Goal: Task Accomplishment & Management: Use online tool/utility

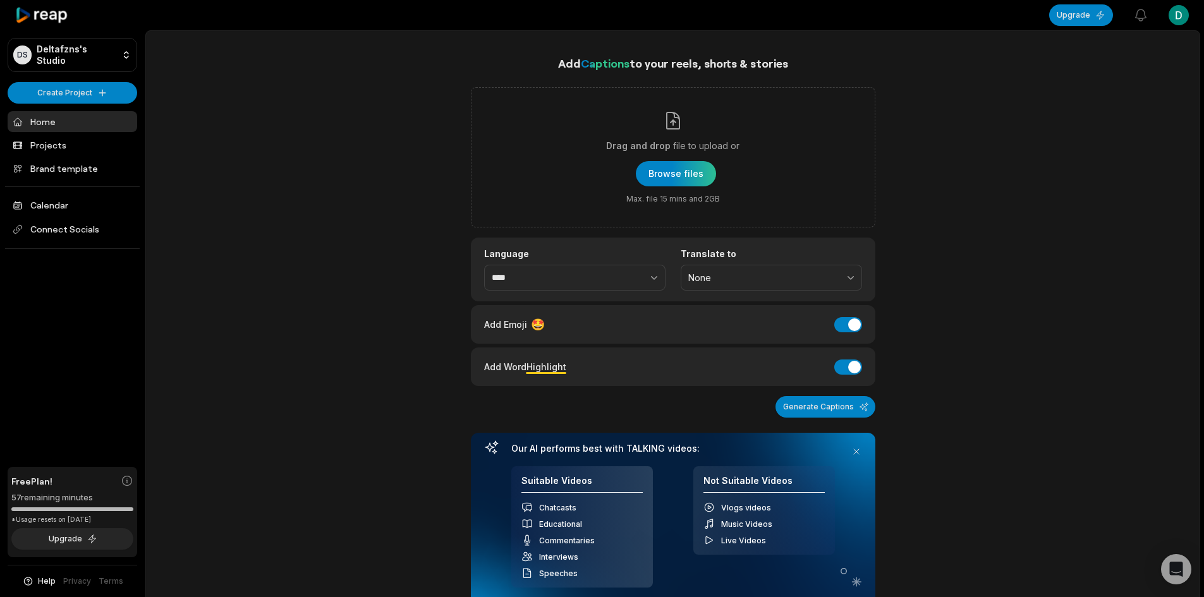
click at [363, 110] on div "Add Captions to your reels, shorts & stories Drag and drop file to upload or Br…" at bounding box center [672, 462] width 1053 height 816
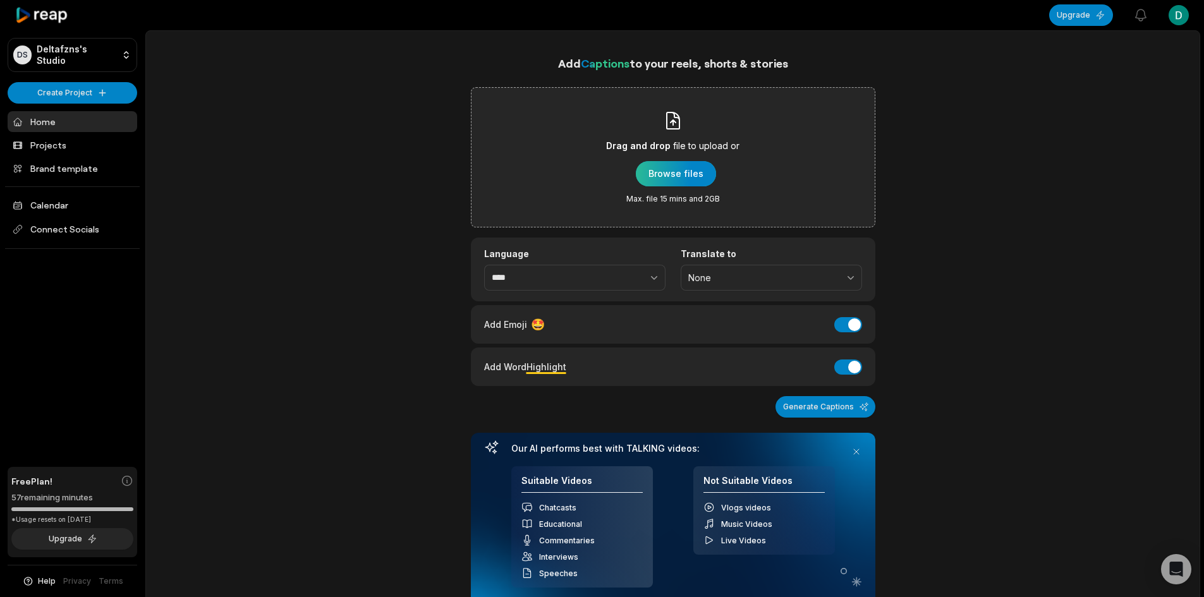
click at [672, 169] on div "button" at bounding box center [676, 173] width 80 height 25
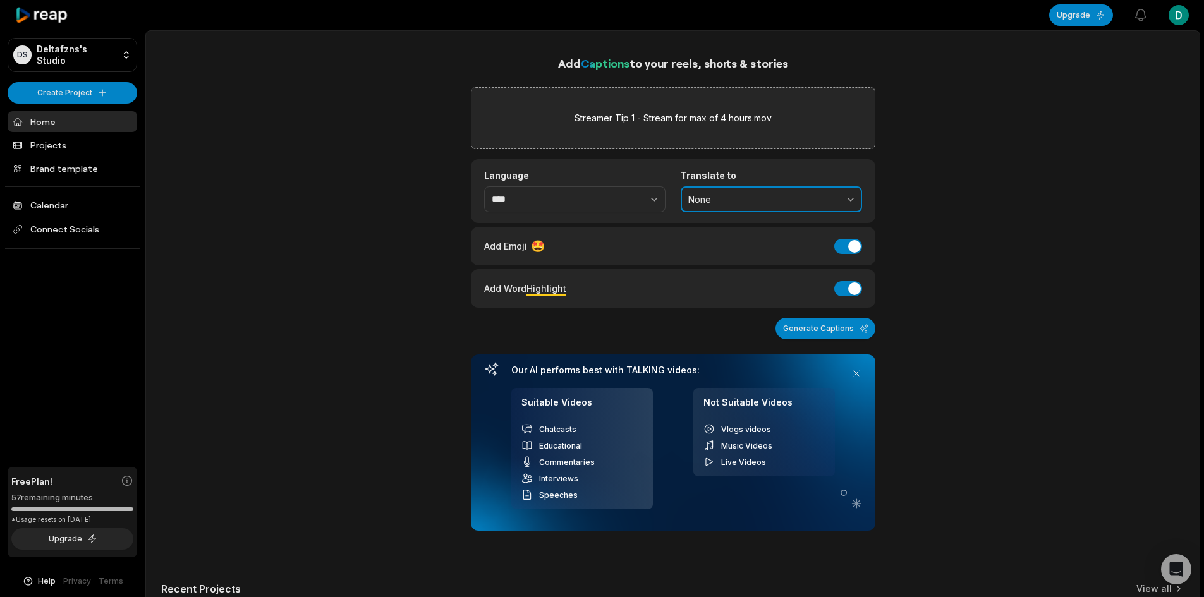
click at [736, 189] on button "None" at bounding box center [771, 199] width 181 height 27
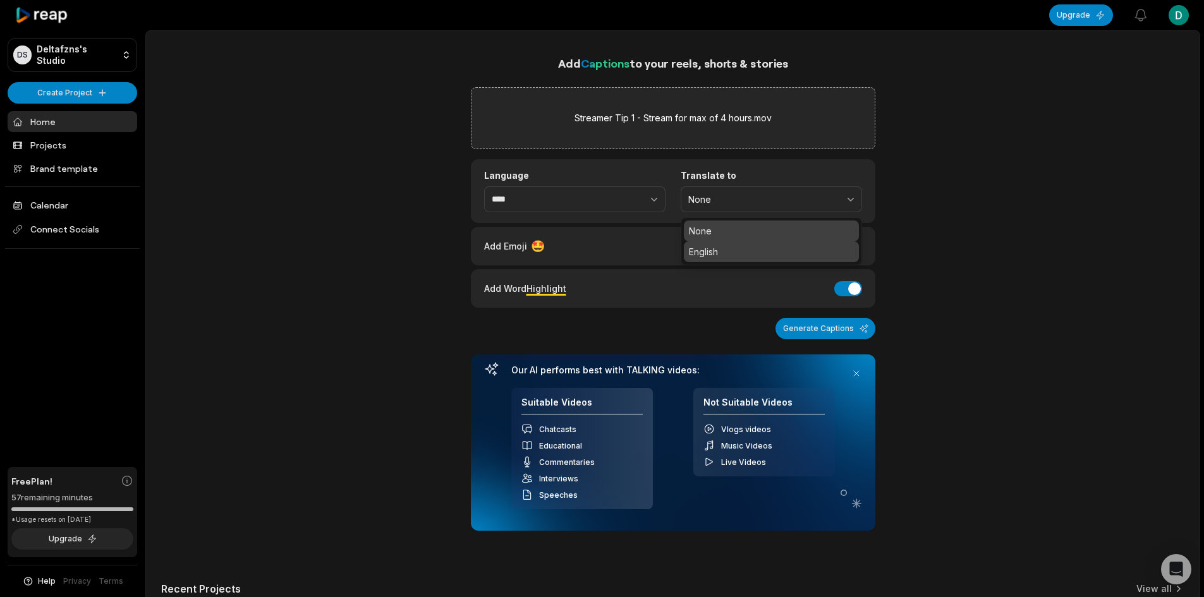
click at [716, 250] on p "English" at bounding box center [771, 251] width 165 height 13
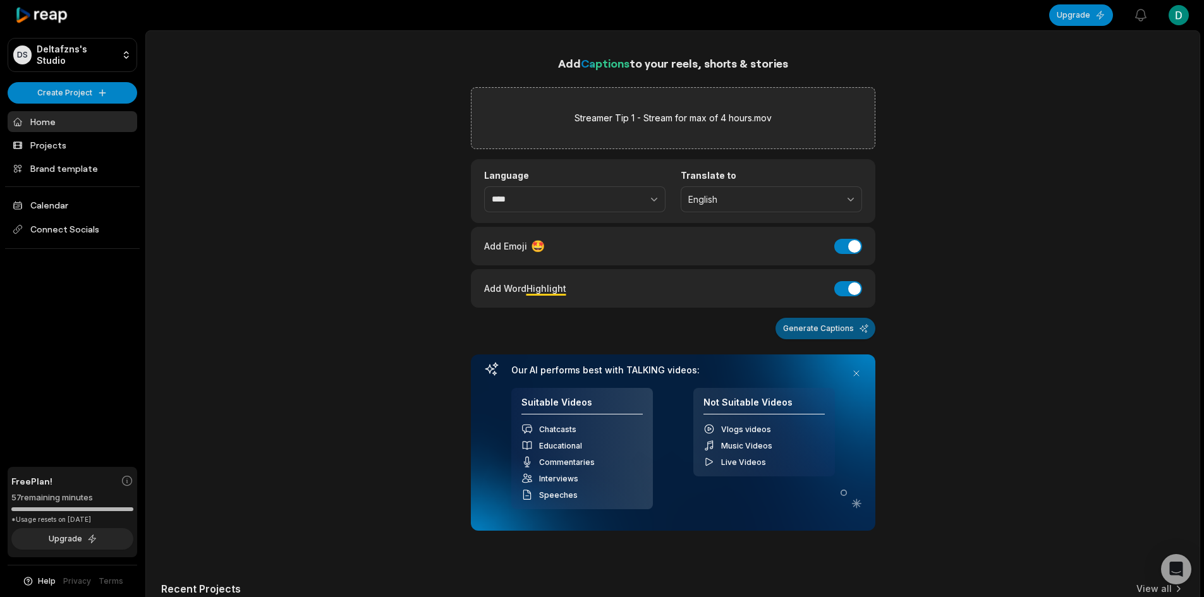
click at [810, 322] on button "Generate Captions" at bounding box center [825, 328] width 100 height 21
click at [257, 234] on div "Add Captions to your reels, shorts & stories Streamer Tip 1 - Stream for max of…" at bounding box center [672, 422] width 1053 height 737
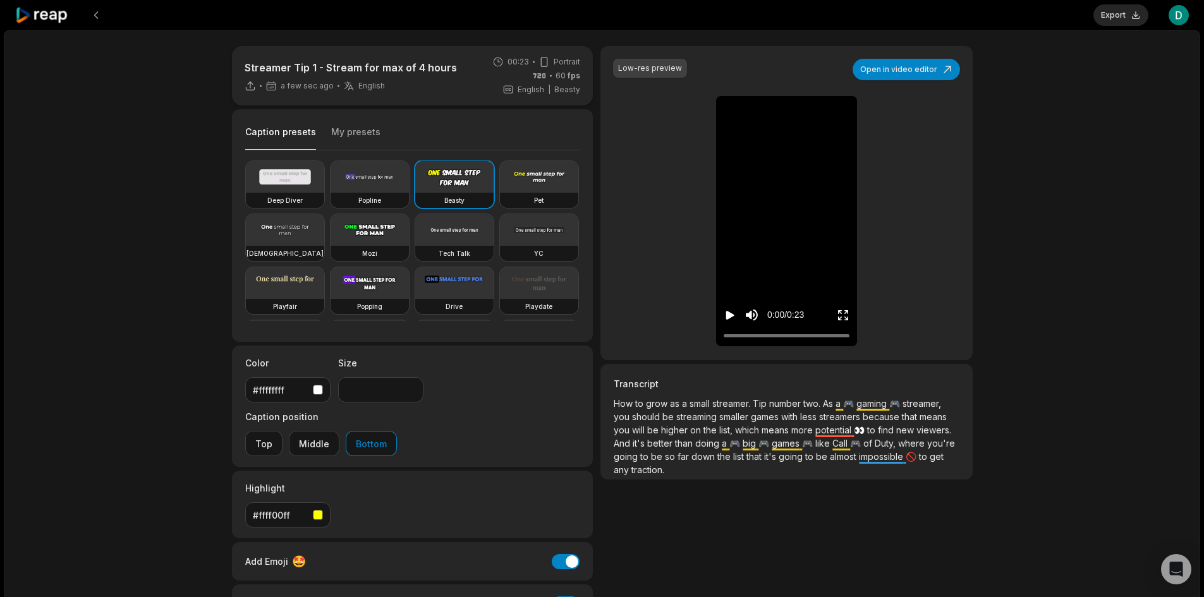
drag, startPoint x: 73, startPoint y: 195, endPoint x: 94, endPoint y: 189, distance: 21.8
click at [73, 195] on div "Streamer Tip 1 - Stream for max of 4 hours a few sec ago English en 00:23 Portr…" at bounding box center [602, 374] width 1196 height 688
click at [923, 73] on button "Open in video editor" at bounding box center [906, 69] width 107 height 21
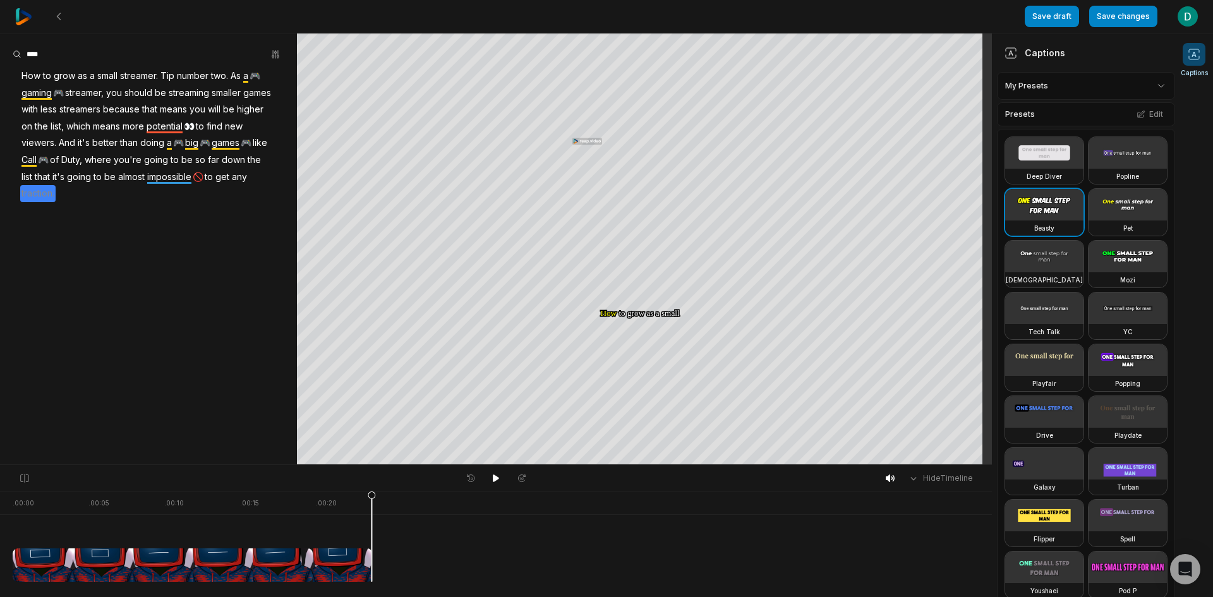
click at [56, 193] on span "traction." at bounding box center [37, 193] width 35 height 17
click at [71, 92] on button "Correct word" at bounding box center [74, 91] width 85 height 16
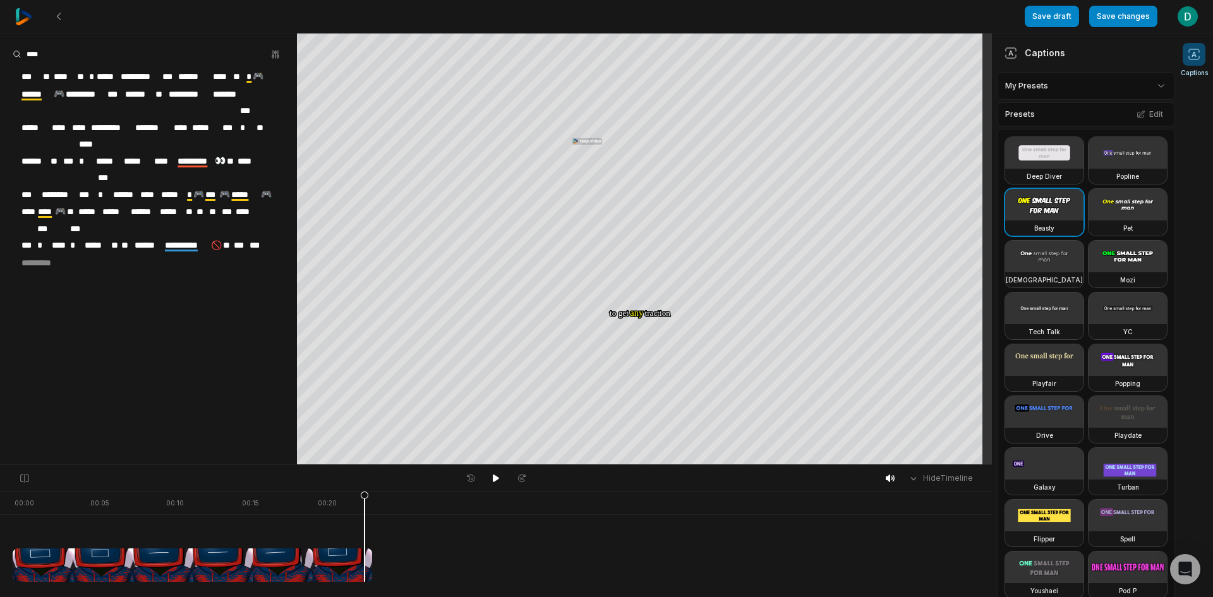
click at [57, 255] on span "*********" at bounding box center [38, 263] width 37 height 17
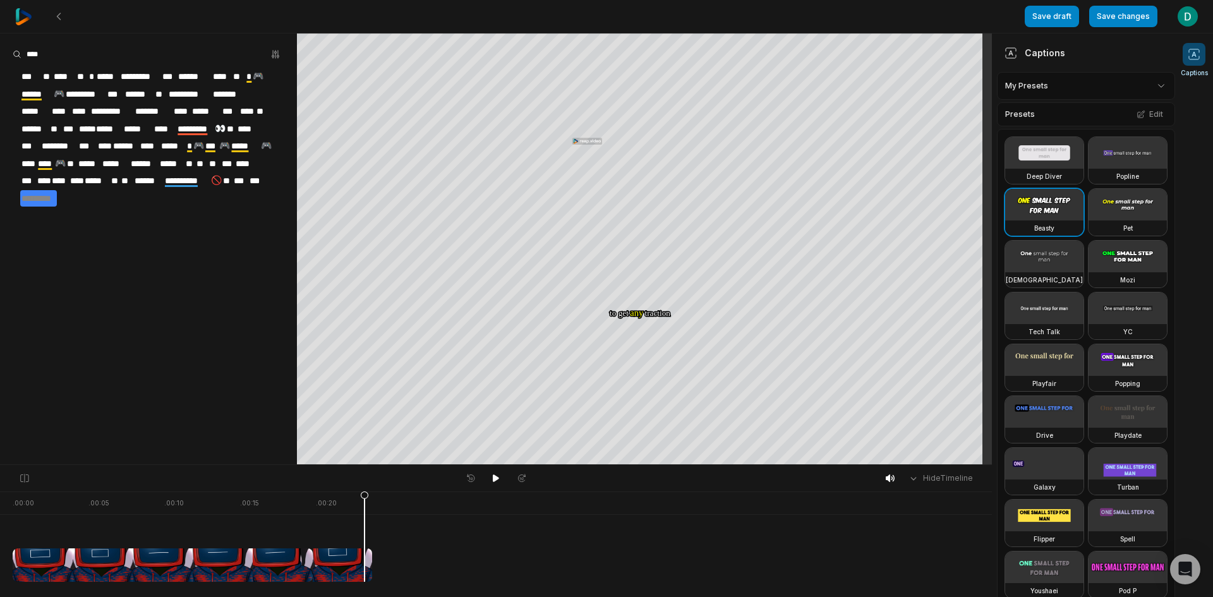
click at [94, 203] on aside "**********" at bounding box center [148, 248] width 297 height 431
click at [87, 248] on aside "**********" at bounding box center [148, 248] width 297 height 431
click at [234, 173] on span "****" at bounding box center [246, 163] width 25 height 17
drag, startPoint x: 126, startPoint y: 220, endPoint x: 107, endPoint y: 213, distance: 20.2
click at [124, 221] on aside "**********" at bounding box center [148, 248] width 297 height 431
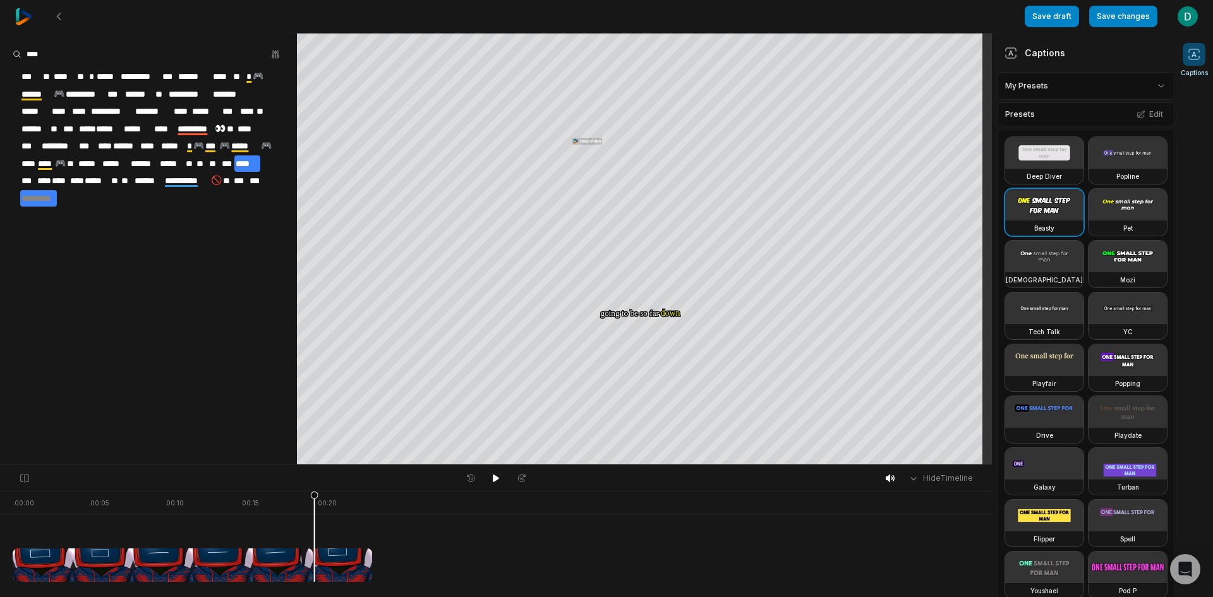
click at [57, 197] on span "*********" at bounding box center [38, 198] width 37 height 17
click at [73, 143] on button "Remove caption" at bounding box center [74, 140] width 85 height 16
click at [106, 217] on aside "**********" at bounding box center [148, 248] width 297 height 431
click at [70, 155] on button "Undo" at bounding box center [68, 157] width 73 height 16
drag, startPoint x: 353, startPoint y: 491, endPoint x: 342, endPoint y: 495, distance: 11.6
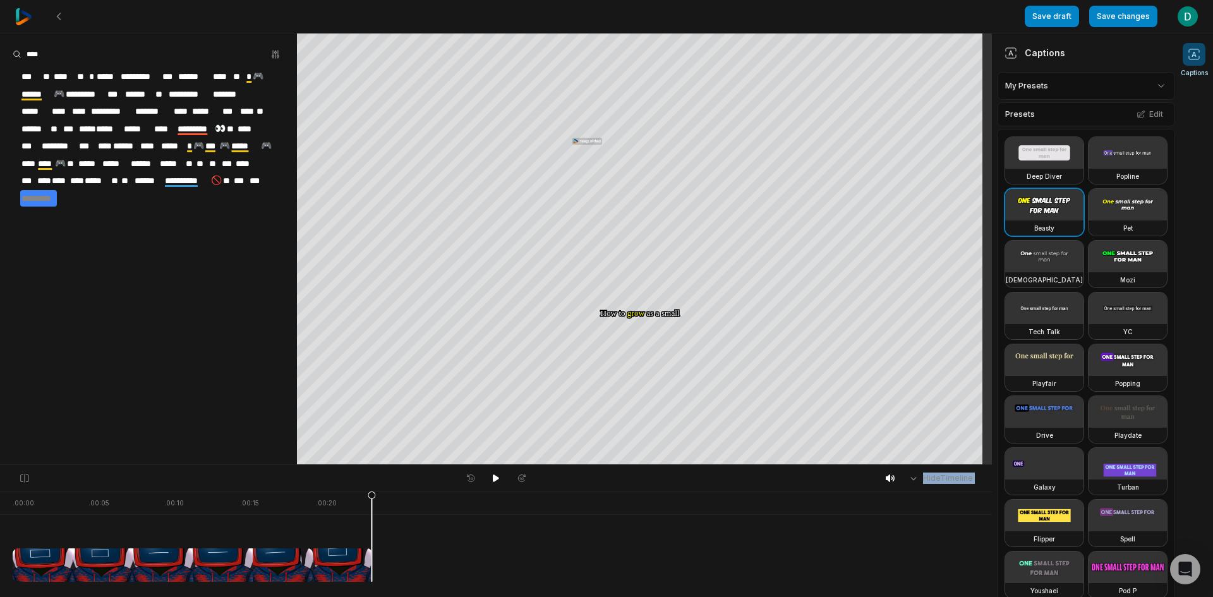
click at [342, 495] on div "Hide Timeline . 00:00 . 00:05 . 00:10 . 00:15 . 00:20" at bounding box center [496, 530] width 992 height 133
drag, startPoint x: 356, startPoint y: 497, endPoint x: 287, endPoint y: 499, distance: 69.5
click at [287, 499] on div at bounding box center [193, 537] width 360 height 90
click at [351, 494] on div at bounding box center [193, 537] width 360 height 90
click at [301, 498] on div at bounding box center [193, 537] width 360 height 90
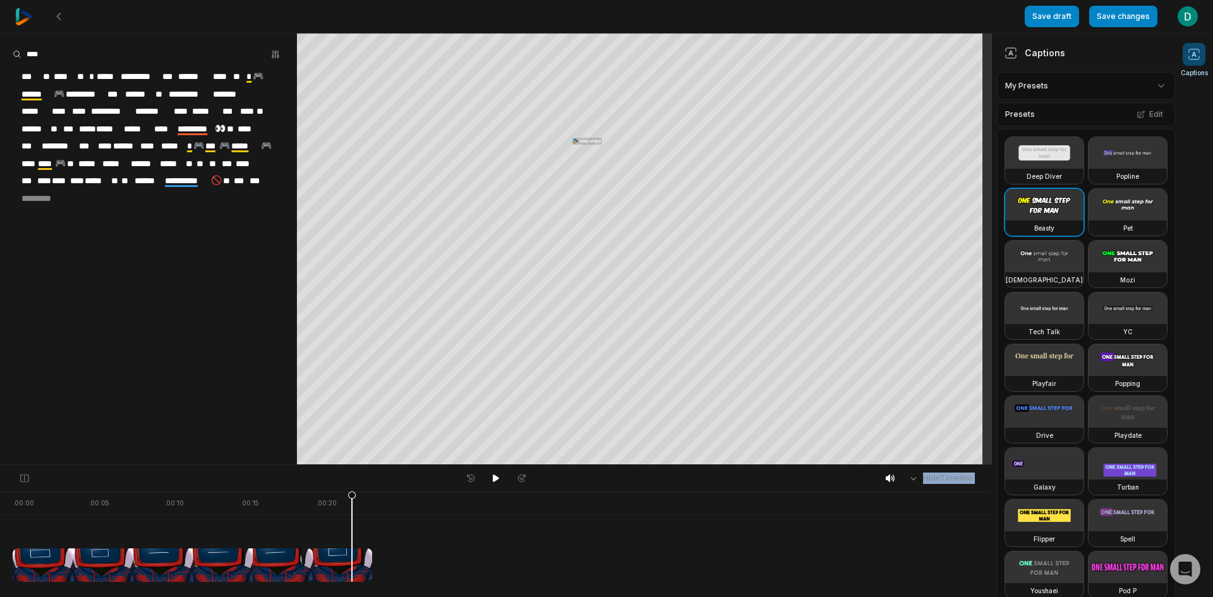
click at [352, 492] on div at bounding box center [193, 537] width 360 height 90
click at [320, 494] on div at bounding box center [193, 537] width 360 height 90
click at [60, 21] on button at bounding box center [58, 16] width 23 height 23
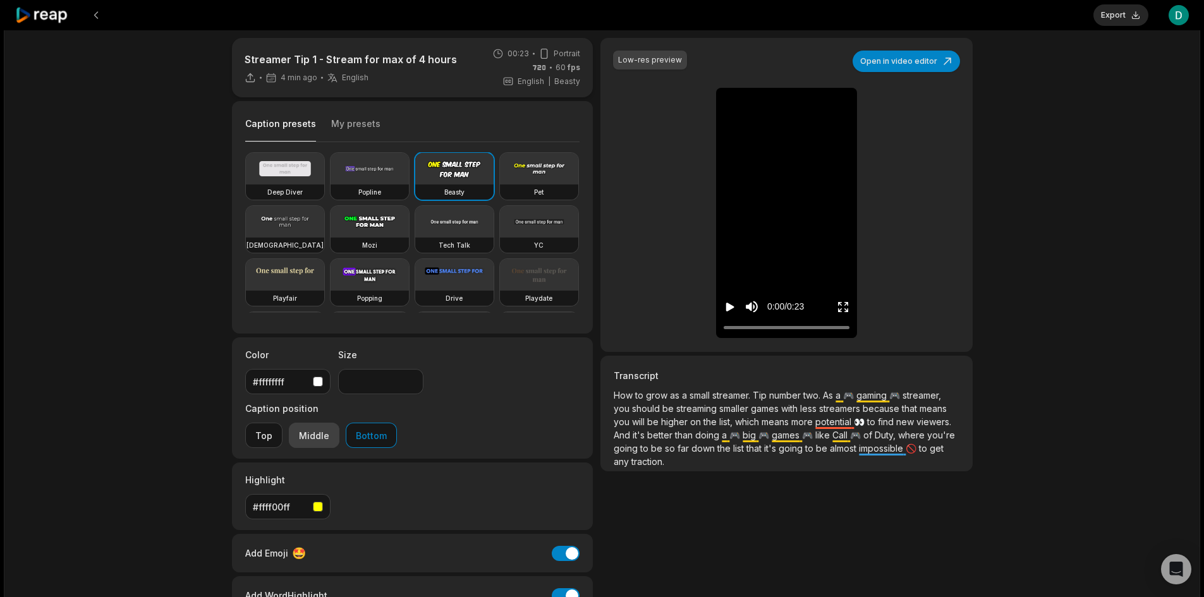
scroll to position [8, 0]
click at [339, 423] on button "Middle" at bounding box center [314, 435] width 51 height 25
click at [289, 423] on button "Middle" at bounding box center [314, 435] width 51 height 25
click at [728, 306] on icon "Play video" at bounding box center [730, 307] width 8 height 9
click at [397, 423] on button "Bottom" at bounding box center [371, 435] width 51 height 25
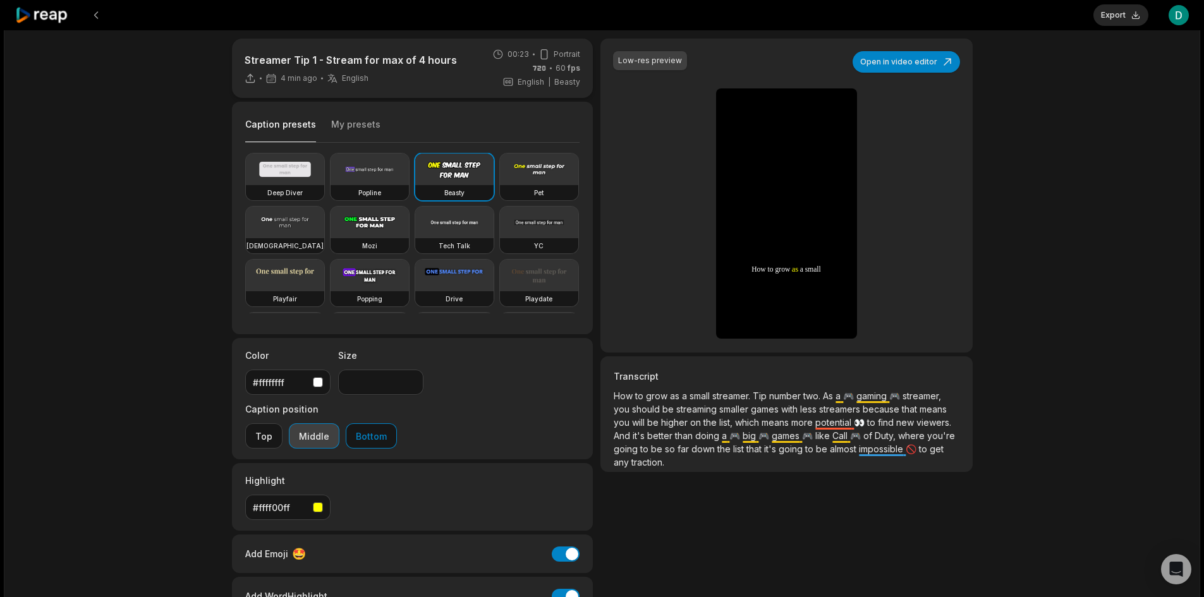
click at [339, 423] on button "Middle" at bounding box center [314, 435] width 51 height 25
click at [397, 423] on button "Bottom" at bounding box center [371, 435] width 51 height 25
click at [339, 423] on button "Middle" at bounding box center [314, 435] width 51 height 25
click at [282, 423] on button "Top" at bounding box center [263, 435] width 37 height 25
click at [339, 423] on button "Middle" at bounding box center [314, 435] width 51 height 25
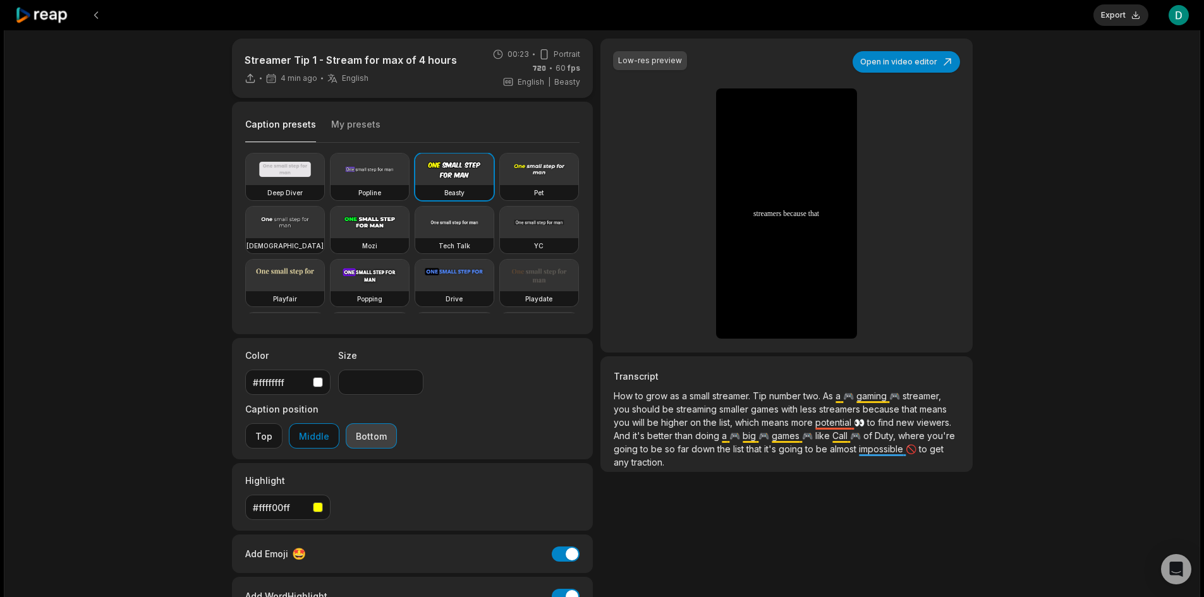
click at [397, 423] on button "Bottom" at bounding box center [371, 435] width 51 height 25
click at [339, 423] on button "Middle" at bounding box center [314, 435] width 51 height 25
click at [289, 423] on button "Middle" at bounding box center [314, 435] width 51 height 25
click at [732, 306] on icon "Pause video" at bounding box center [732, 307] width 2 height 9
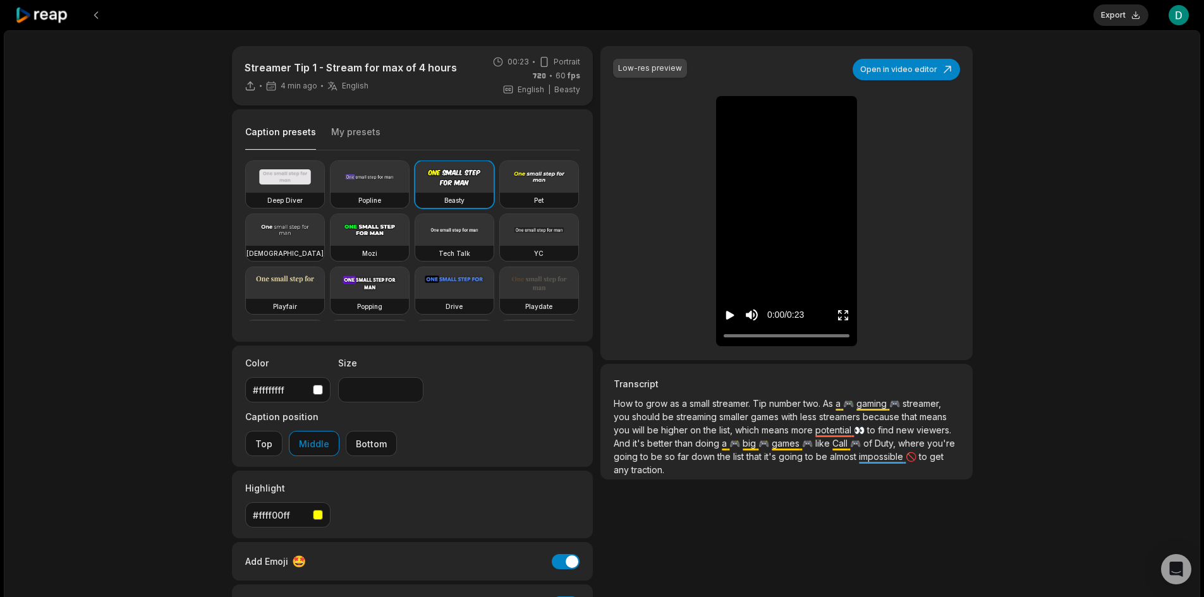
click at [109, 234] on div "Streamer Tip 1 - Stream for max of 4 hours 4 min ago English en 00:23 Portrait …" at bounding box center [602, 374] width 1196 height 688
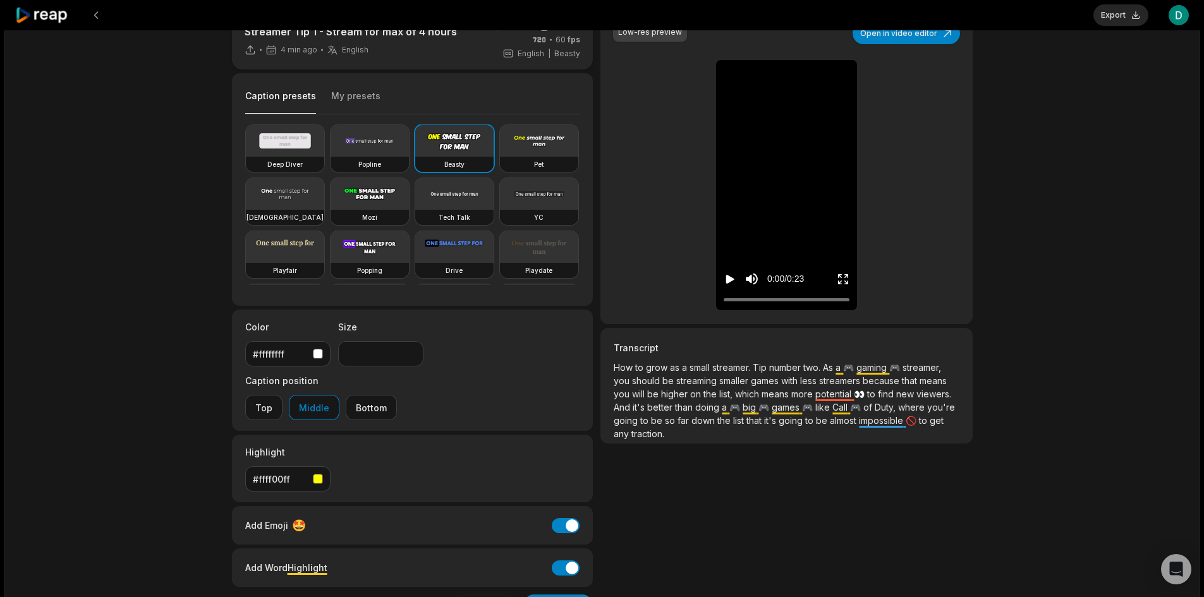
scroll to position [71, 0]
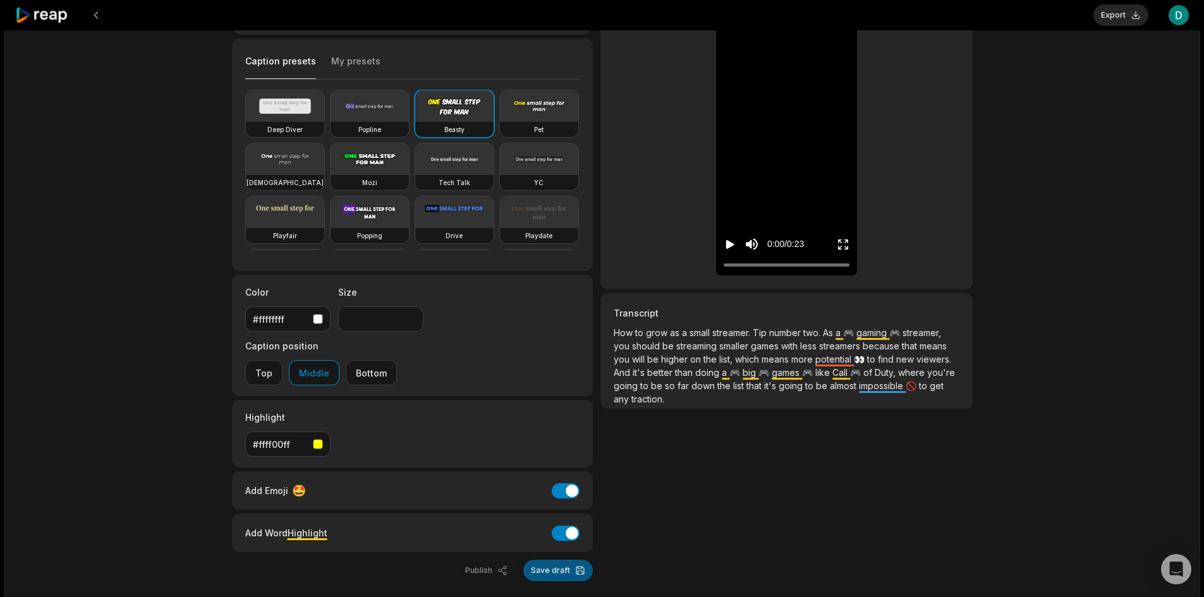
click at [573, 560] on button "Save draft" at bounding box center [558, 570] width 70 height 21
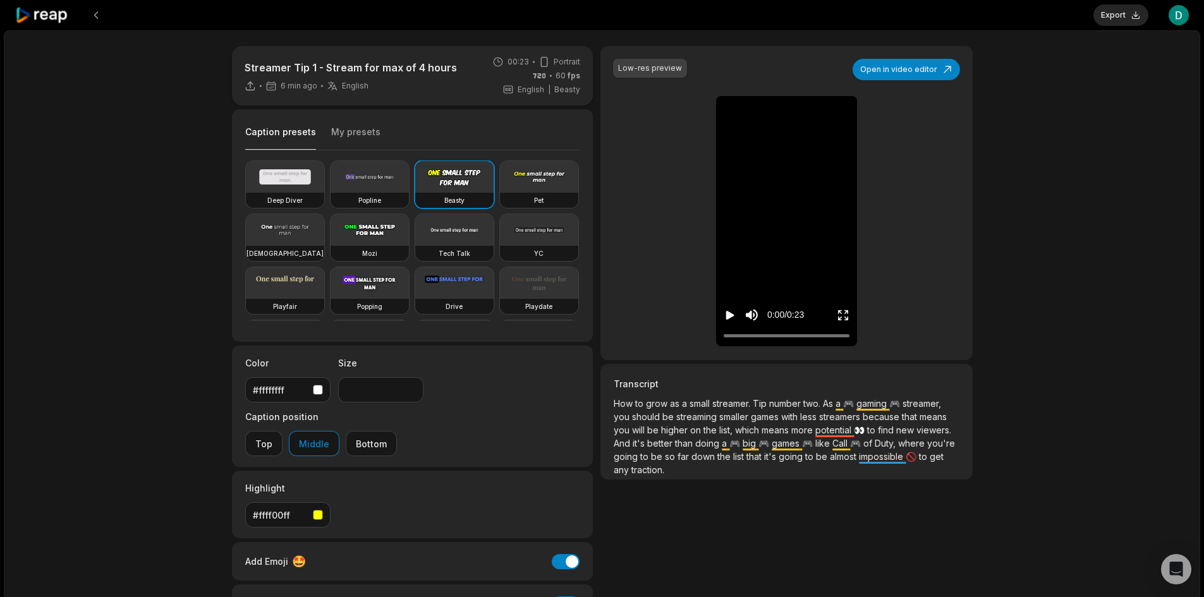
click at [763, 571] on div "Low-res preview Open in video editor How How to to grow grow as as a a small sm…" at bounding box center [786, 349] width 372 height 606
drag, startPoint x: 895, startPoint y: 589, endPoint x: 913, endPoint y: 599, distance: 20.9
drag, startPoint x: 913, startPoint y: 599, endPoint x: 762, endPoint y: 530, distance: 166.0
click at [762, 530] on div "Low-res preview Open in video editor How How to to grow grow as as a a small sm…" at bounding box center [786, 349] width 372 height 606
click at [1131, 18] on button "Export" at bounding box center [1120, 14] width 55 height 21
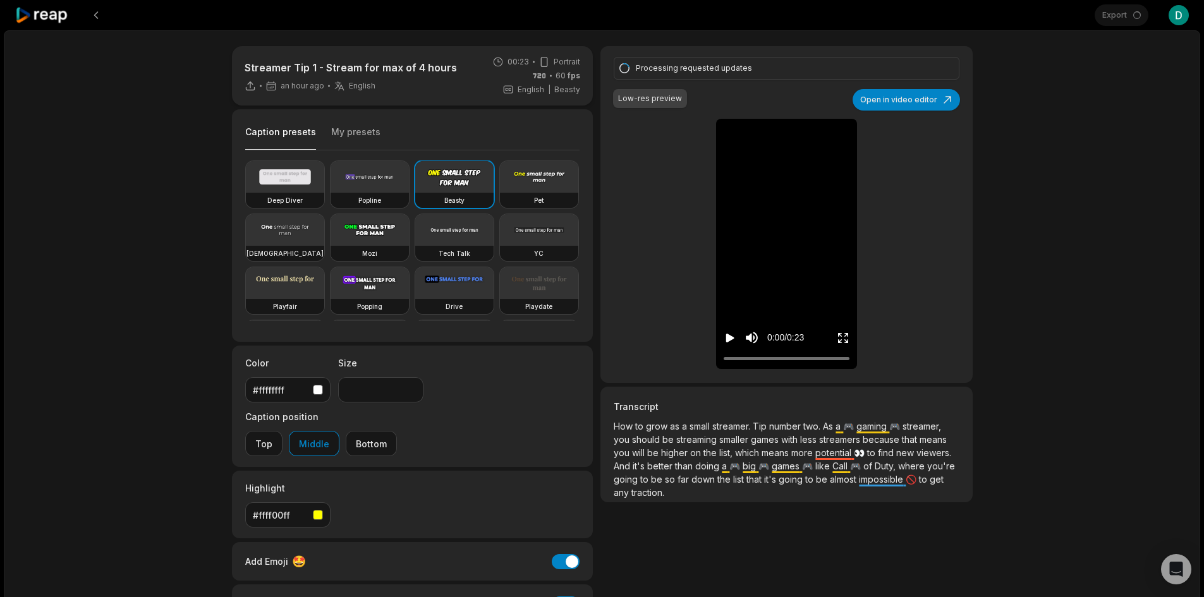
click at [1101, 140] on div "Streamer Tip 1 - Stream for max of 4 hours an hour ago English en 00:23 Portrai…" at bounding box center [602, 374] width 1196 height 688
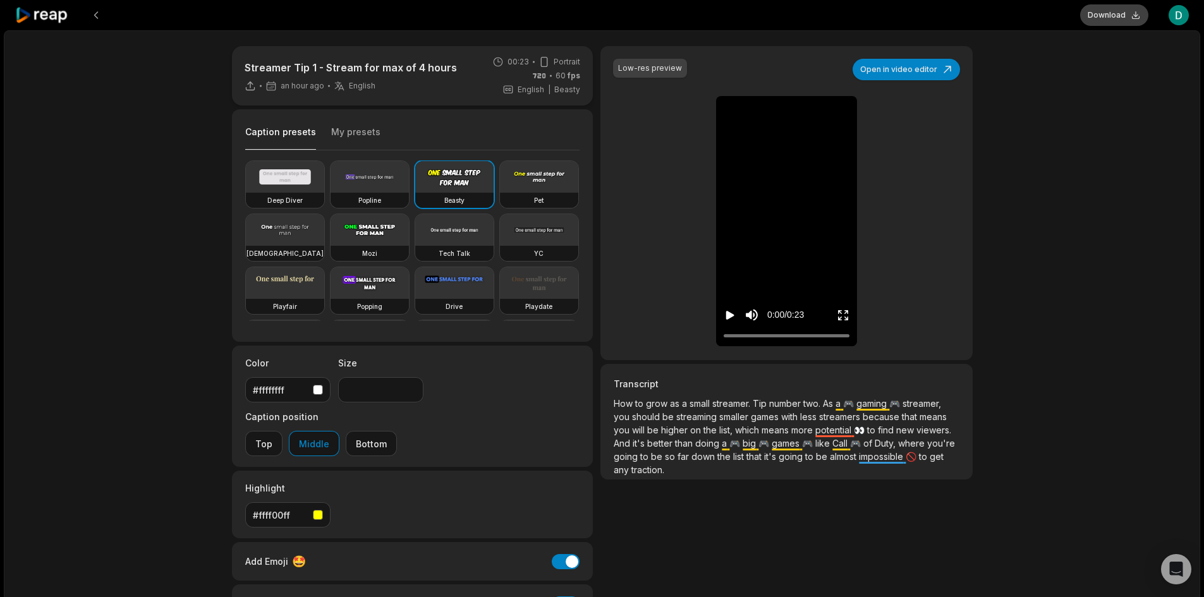
click at [1114, 11] on button "Download" at bounding box center [1114, 14] width 68 height 21
click at [1095, 130] on div "Streamer Tip 1 - Stream for max of 4 hours an hour ago English en 00:23 Portrai…" at bounding box center [602, 374] width 1196 height 688
click at [1079, 107] on div "Streamer Tip 1 - Stream for max of 4 hours an hour ago English en 00:23 Portrai…" at bounding box center [602, 374] width 1196 height 688
click at [97, 14] on button at bounding box center [96, 15] width 23 height 23
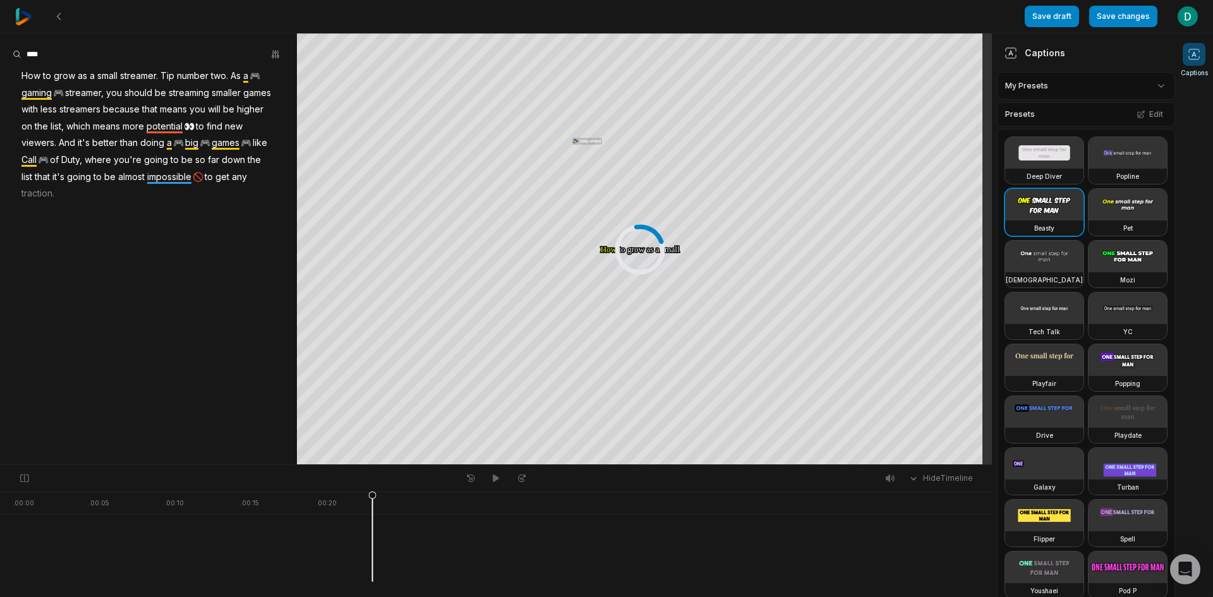
click at [30, 17] on img at bounding box center [23, 16] width 17 height 17
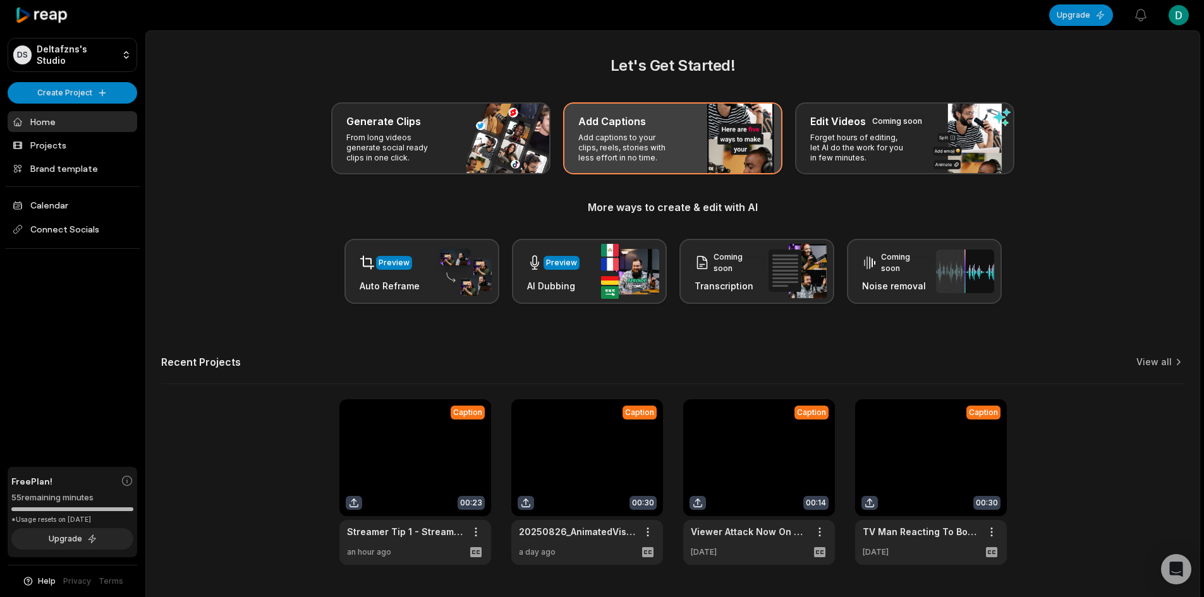
click at [671, 147] on p "Add captions to your clips, reels, stories with less effort in no time." at bounding box center [627, 148] width 98 height 30
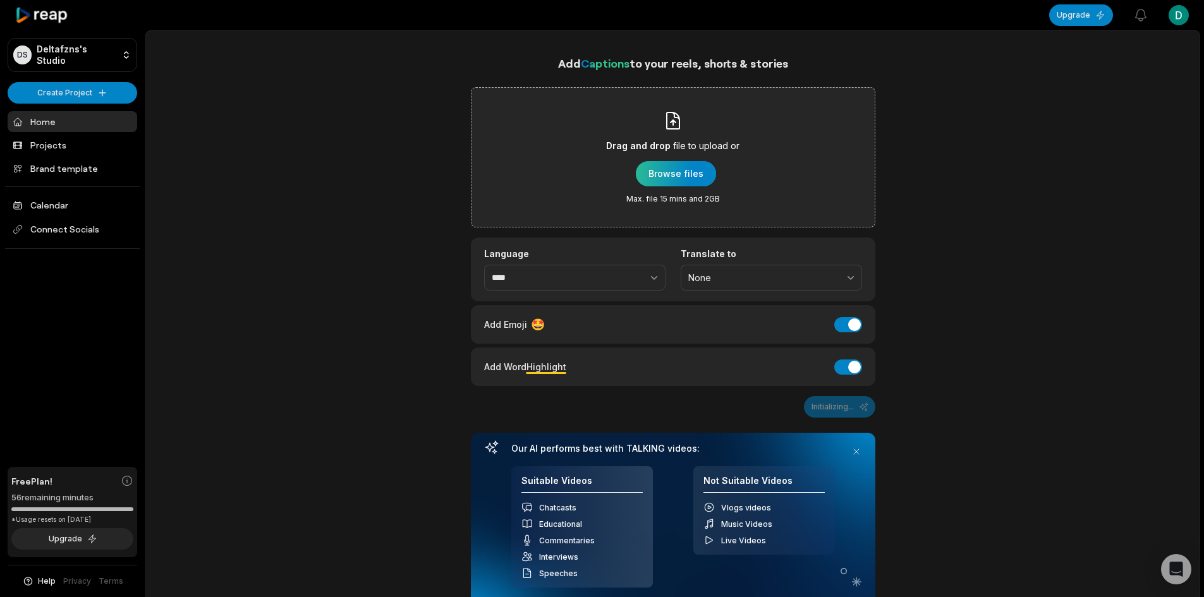
click at [655, 176] on div "button" at bounding box center [676, 173] width 80 height 25
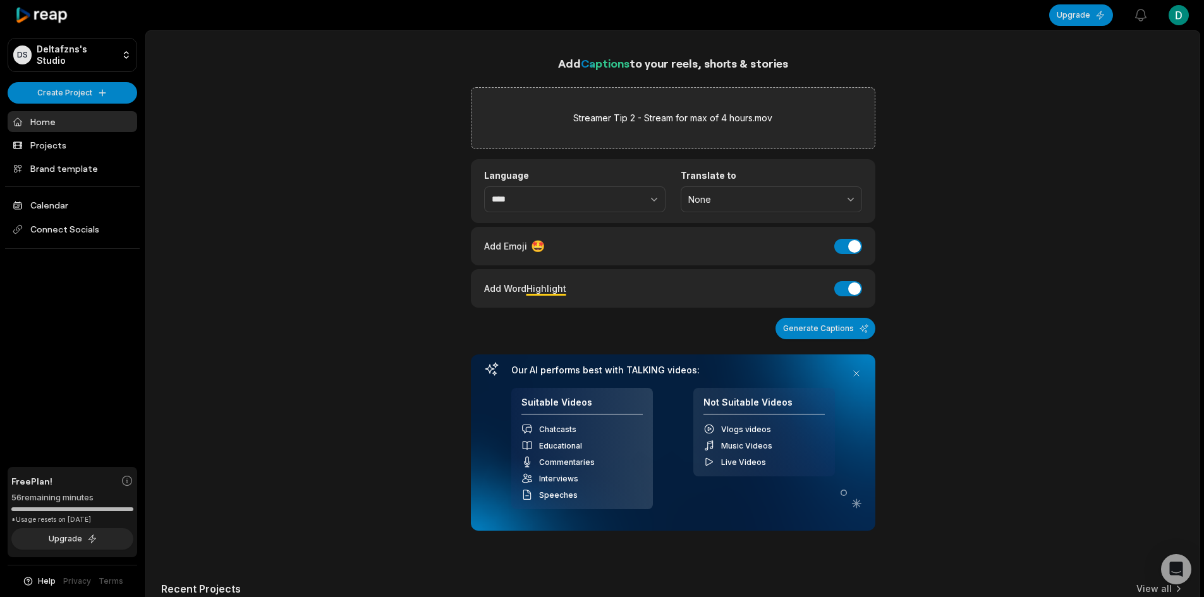
click at [1109, 128] on div "Add Captions to your reels, shorts & stories Streamer Tip 2 - Stream for max of…" at bounding box center [672, 422] width 1053 height 737
click at [635, 122] on label "Streamer Tip 2 - Stream for max of 4 hours.mov" at bounding box center [672, 118] width 199 height 15
click at [673, 113] on label "Streamer Tip 2 - Stream for max of 4 hours.mov" at bounding box center [672, 118] width 199 height 15
click at [0, 0] on input "Streamer Tip 2 - Stream for max of 4 hours.mov" at bounding box center [0, 0] width 0 height 0
click at [733, 200] on span "None" at bounding box center [762, 199] width 149 height 11
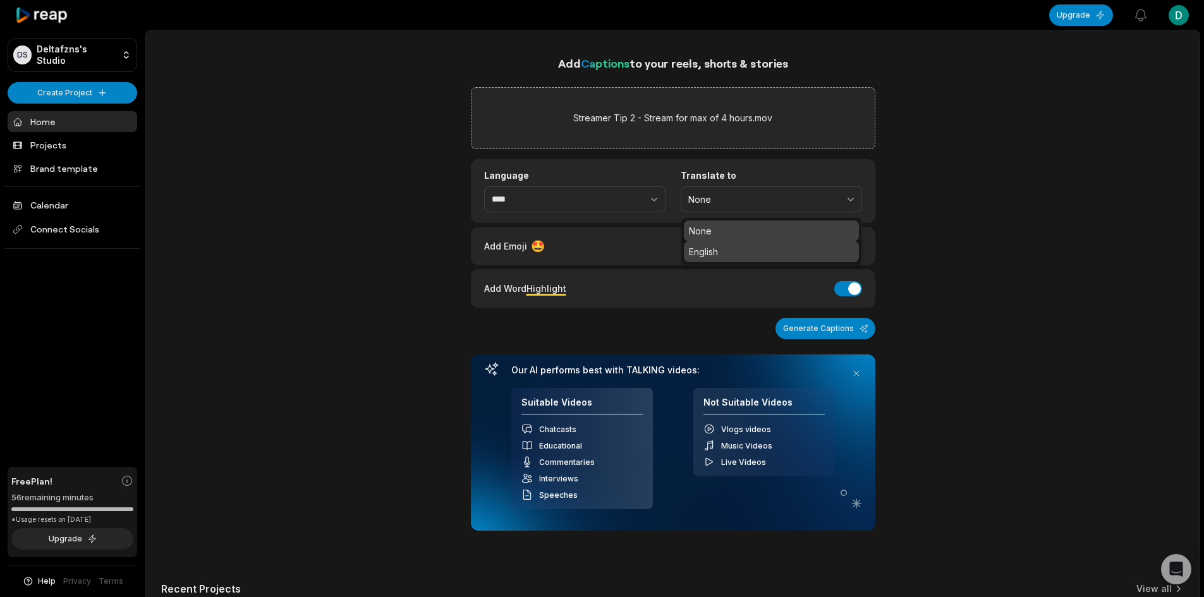
click at [724, 253] on p "English" at bounding box center [771, 251] width 165 height 13
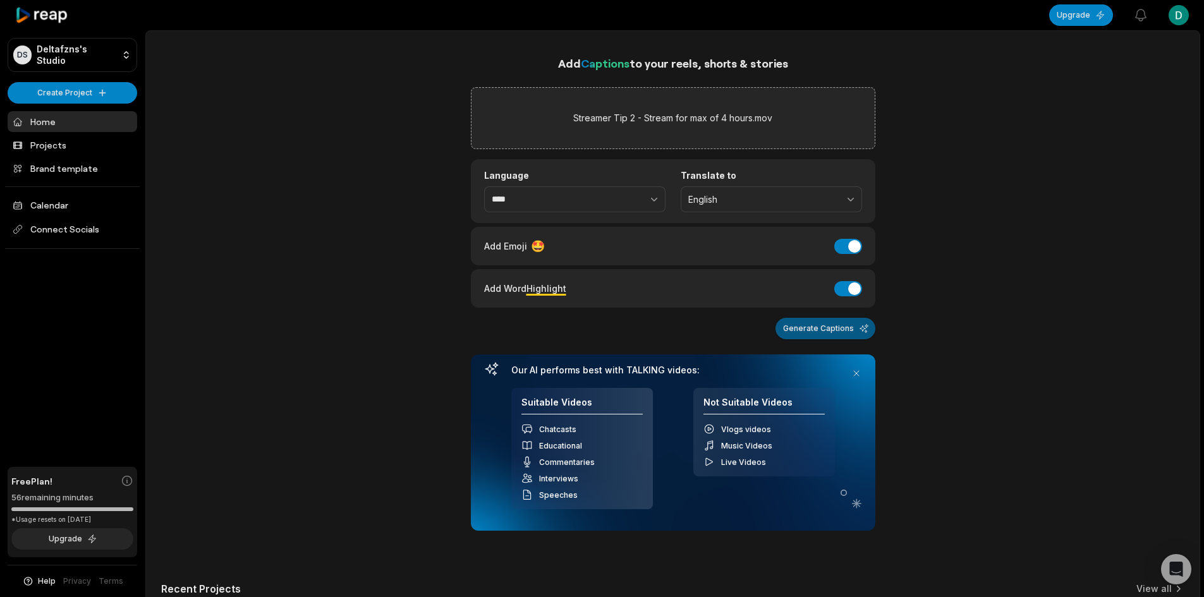
click at [823, 332] on button "Generate Captions" at bounding box center [825, 328] width 100 height 21
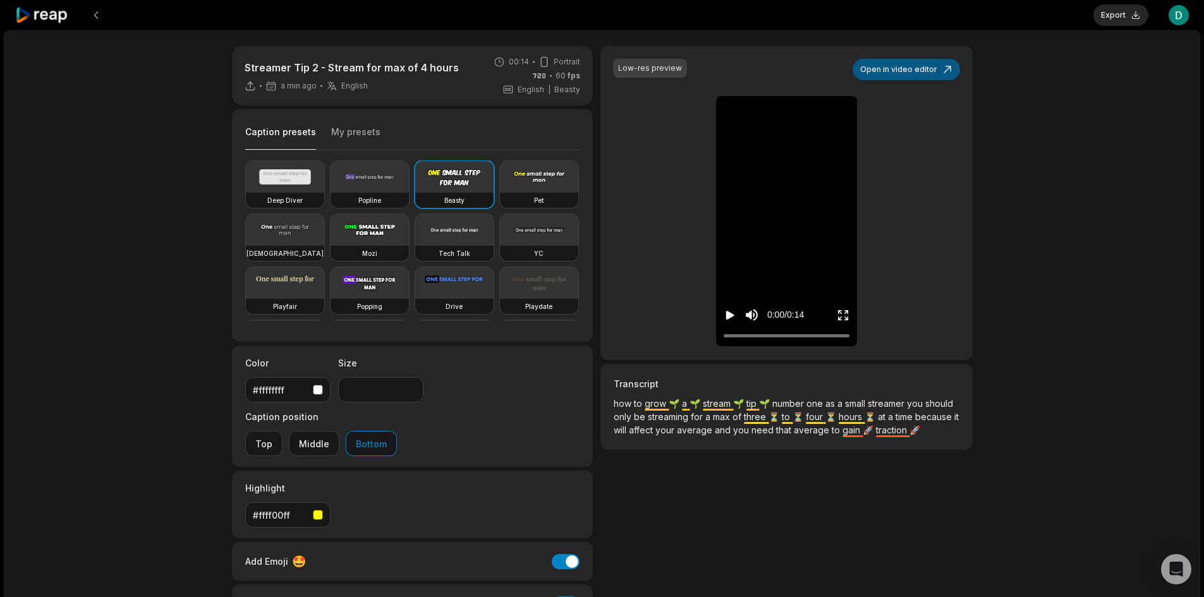
click at [895, 66] on button "Open in video editor" at bounding box center [906, 69] width 107 height 21
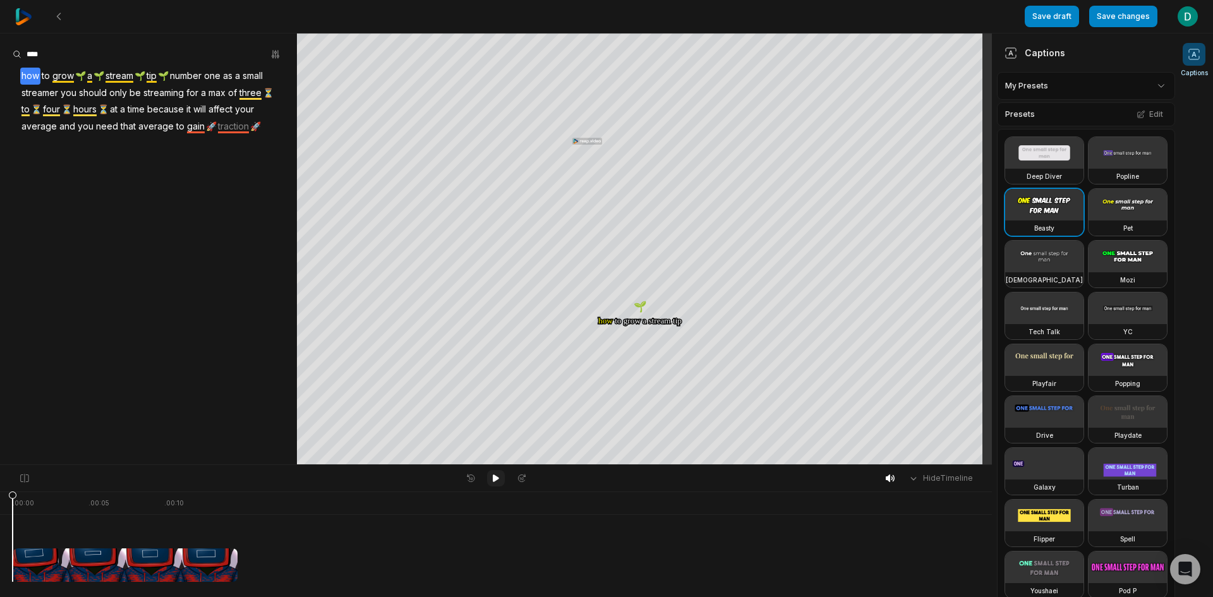
click at [493, 480] on icon at bounding box center [496, 479] width 6 height 8
click at [59, 17] on icon at bounding box center [59, 16] width 10 height 10
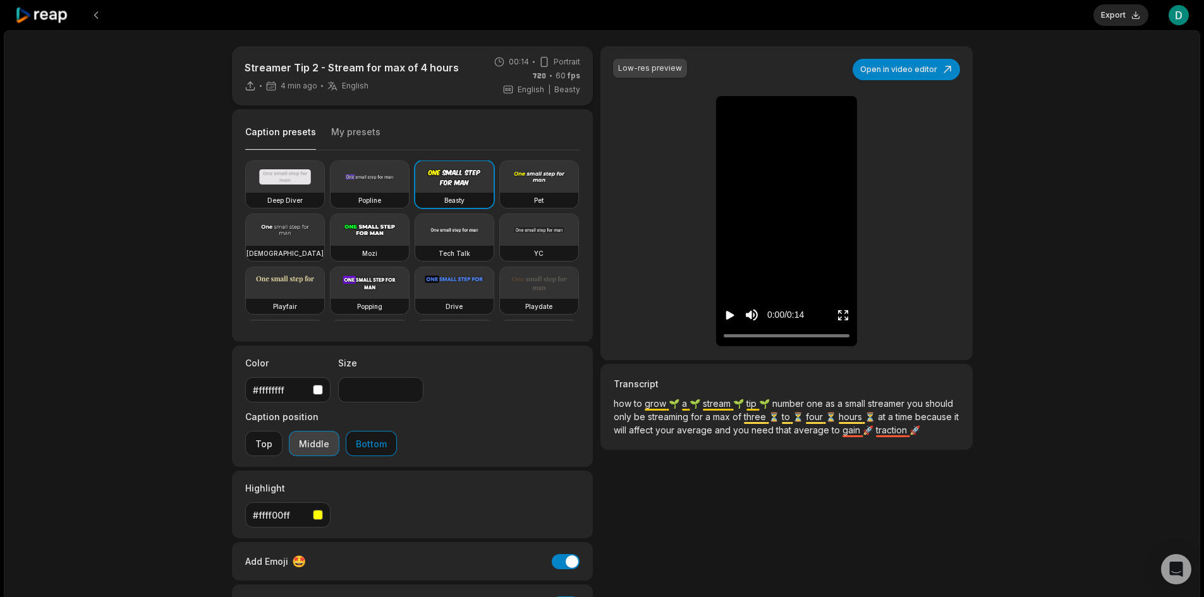
click at [339, 431] on button "Middle" at bounding box center [314, 443] width 51 height 25
click at [737, 315] on div "0:00 / 0:14" at bounding box center [768, 314] width 88 height 23
click at [724, 313] on icon "Play video" at bounding box center [730, 315] width 13 height 13
click at [724, 313] on icon "Pause video" at bounding box center [730, 315] width 13 height 13
click at [1118, 15] on button "Export" at bounding box center [1120, 14] width 55 height 21
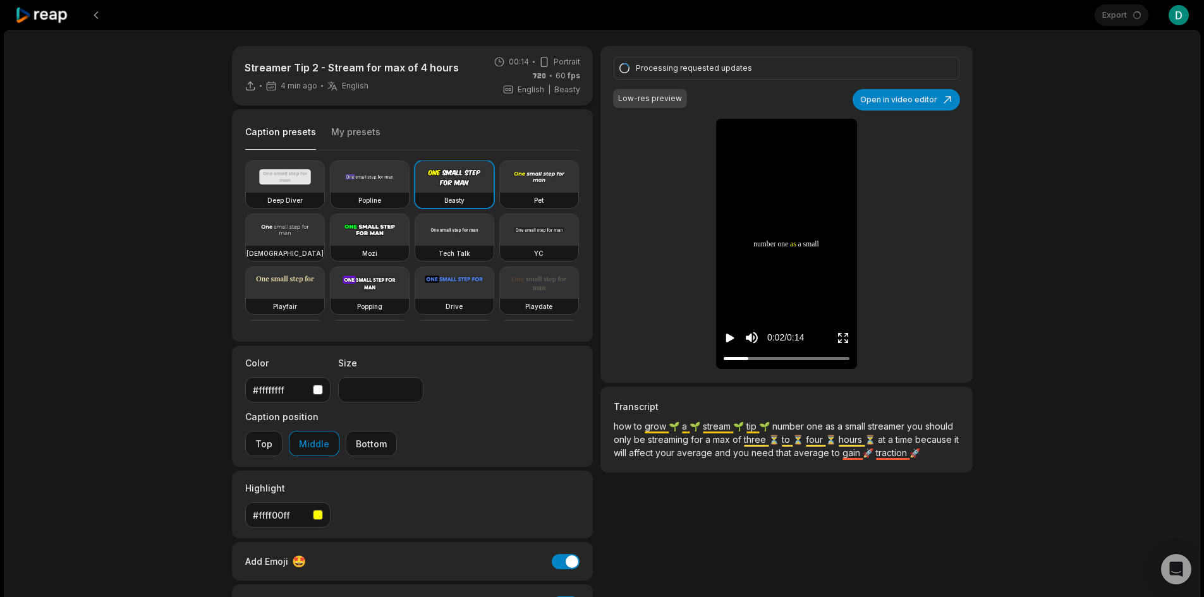
click at [1106, 99] on div "Streamer Tip 2 - Stream for max of 4 hours 4 min ago English en 00:14 Portrait …" at bounding box center [602, 374] width 1196 height 688
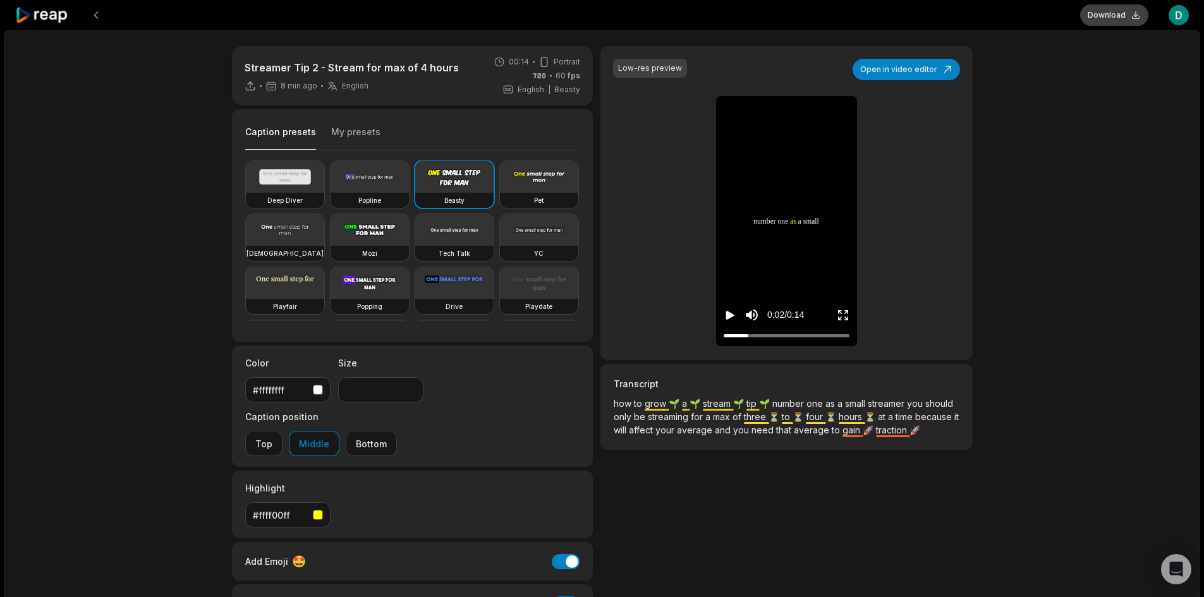
click at [1120, 11] on button "Download" at bounding box center [1114, 14] width 68 height 21
drag, startPoint x: 1095, startPoint y: 157, endPoint x: 1089, endPoint y: 161, distance: 6.8
click at [1093, 159] on div "Streamer Tip 2 - Stream for max of 4 hours 8 min ago English en 00:14 Portrait …" at bounding box center [602, 374] width 1196 height 688
click at [47, 20] on icon at bounding box center [42, 15] width 54 height 17
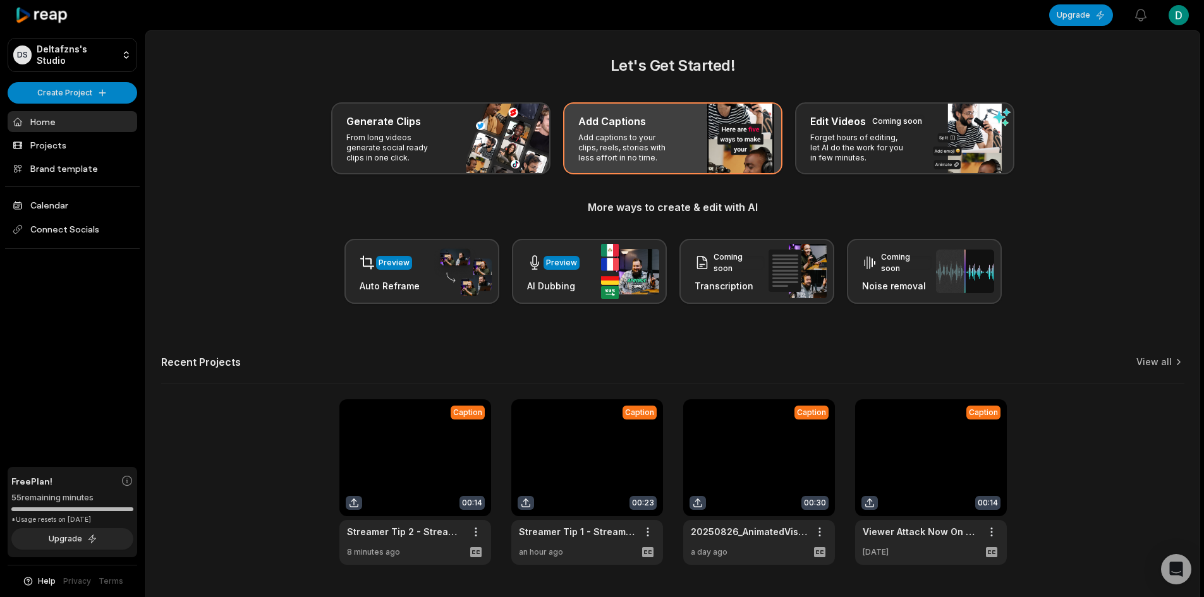
click at [595, 140] on p "Add captions to your clips, reels, stories with less effort in no time." at bounding box center [627, 148] width 98 height 30
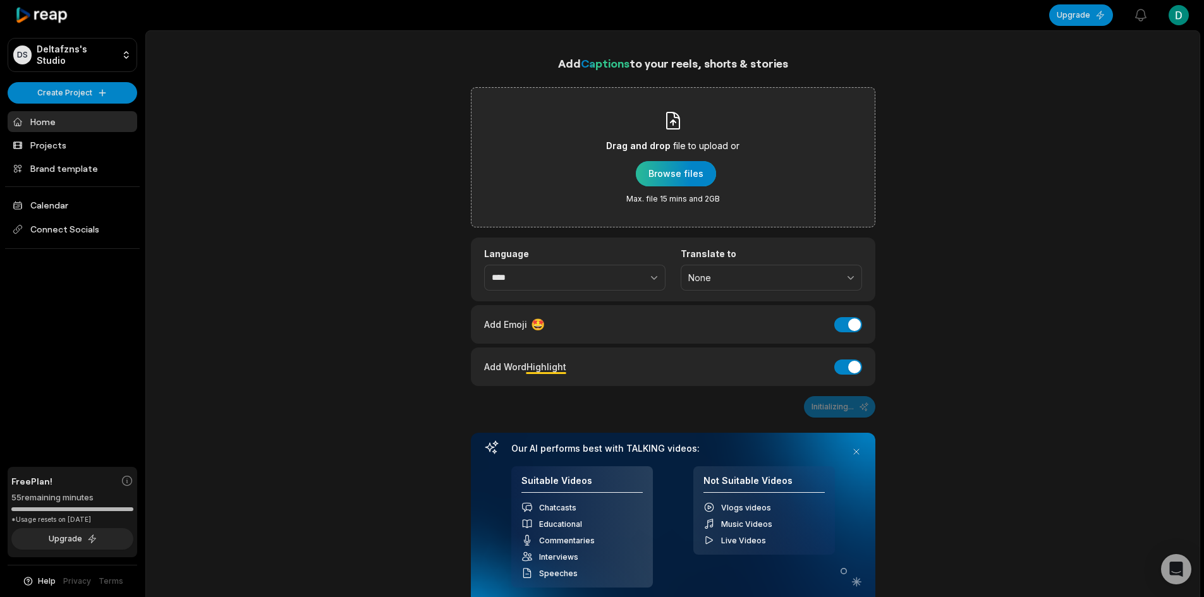
click at [643, 178] on div "button" at bounding box center [676, 173] width 80 height 25
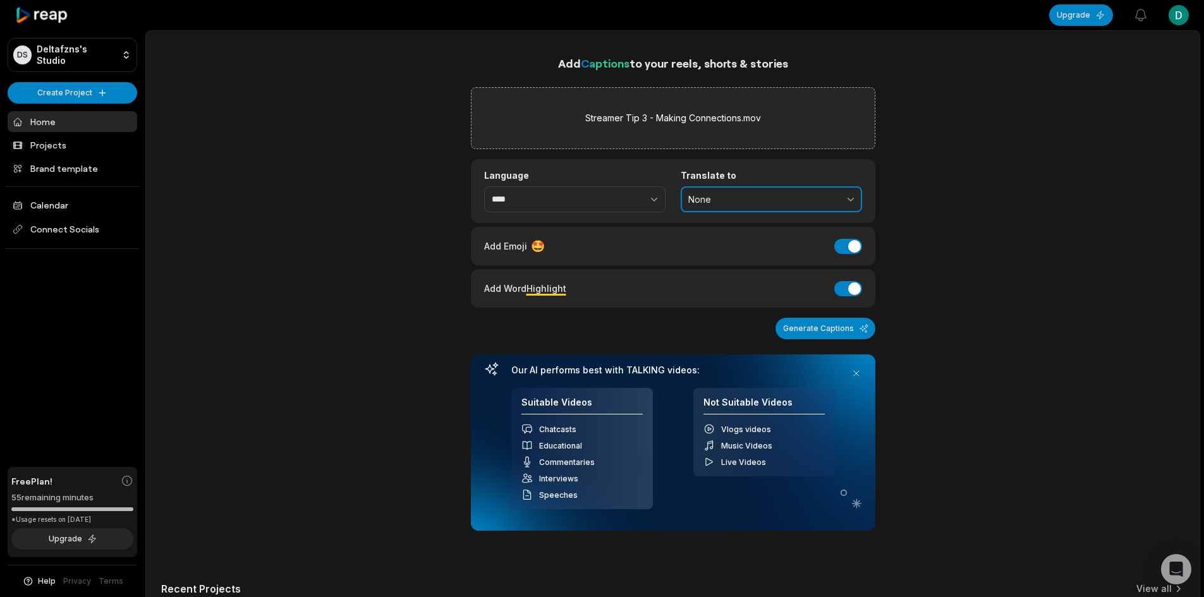
click at [737, 191] on button "None" at bounding box center [771, 199] width 181 height 27
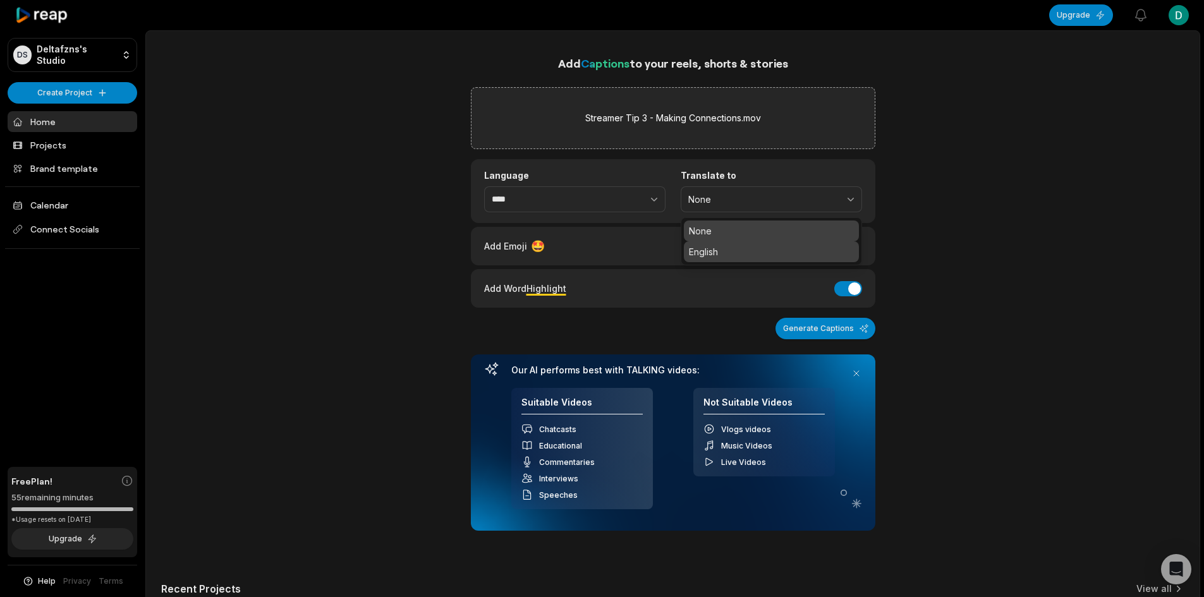
click at [739, 249] on p "English" at bounding box center [771, 251] width 165 height 13
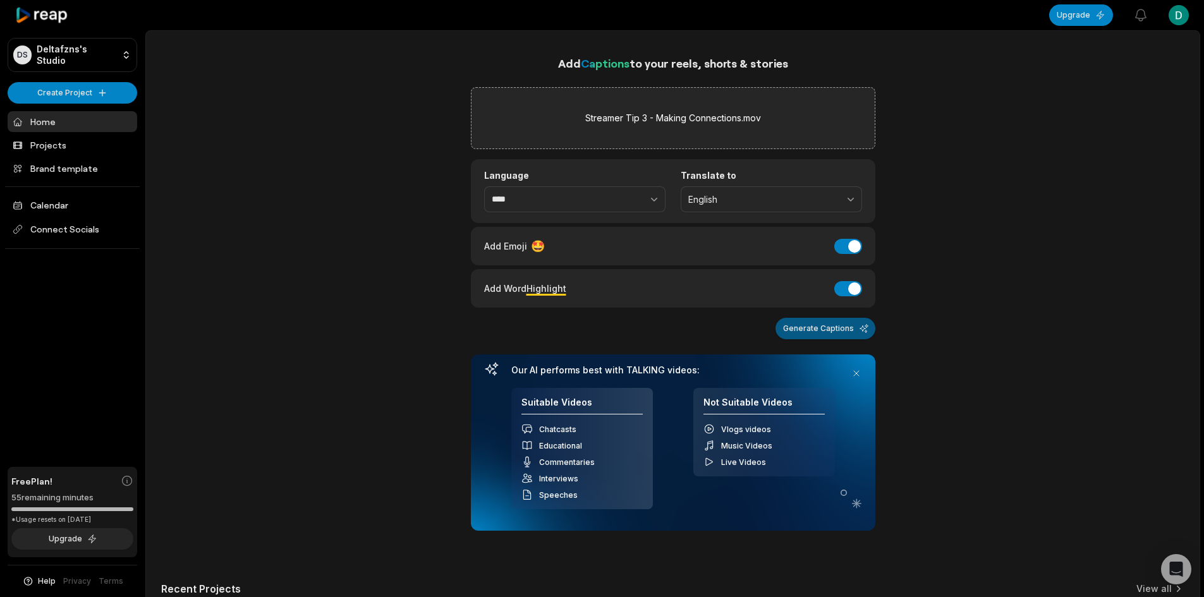
click at [837, 322] on button "Generate Captions" at bounding box center [825, 328] width 100 height 21
click at [944, 476] on div "Add Captions to your reels, shorts & stories Streamer Tip 3 - Making Connection…" at bounding box center [672, 422] width 1053 height 737
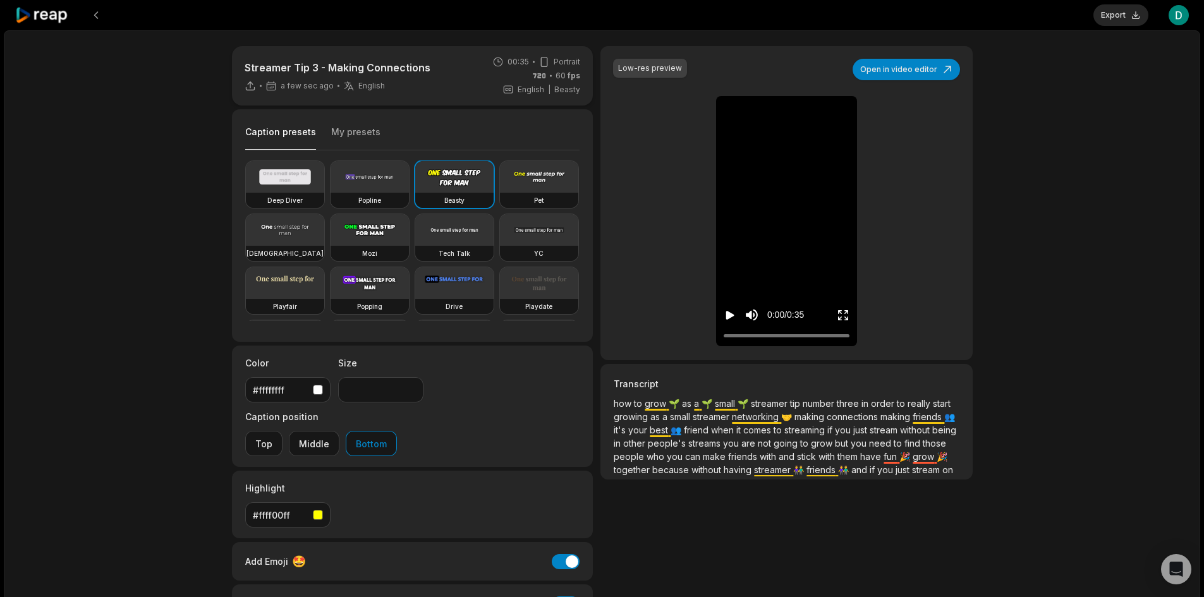
click at [722, 314] on div "0:00 / 0:35" at bounding box center [786, 312] width 141 height 68
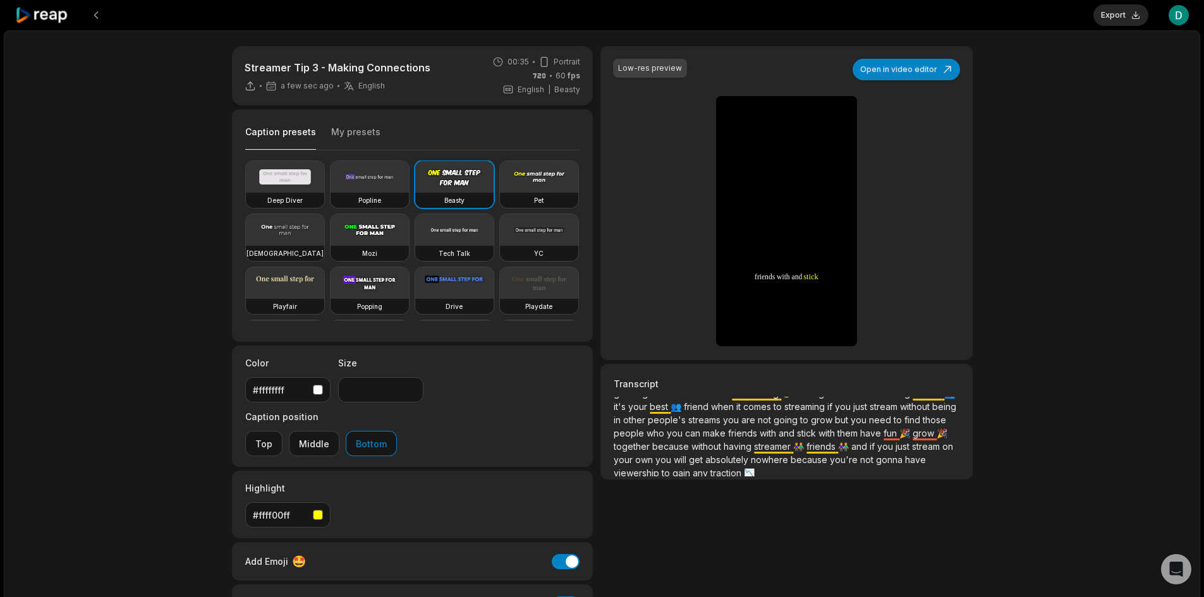
scroll to position [37, 0]
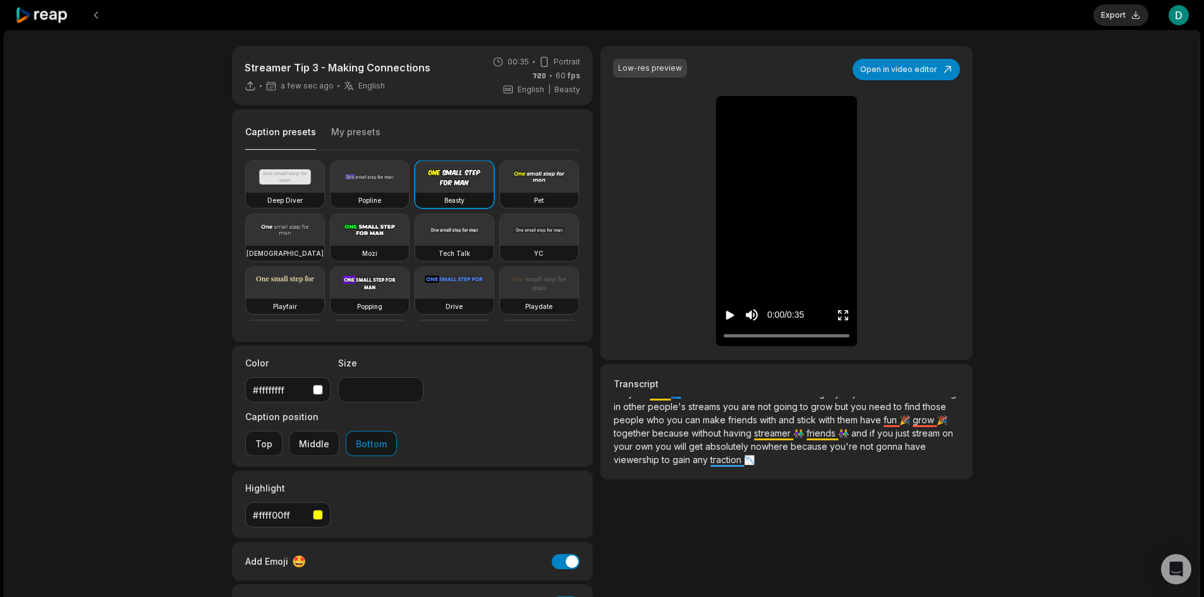
click at [725, 313] on icon "Play video" at bounding box center [730, 315] width 13 height 13
click at [837, 337] on div at bounding box center [787, 336] width 126 height 8
click at [339, 431] on button "Middle" at bounding box center [314, 443] width 51 height 25
click at [1119, 25] on button "Export" at bounding box center [1120, 14] width 55 height 21
click at [1120, 99] on div "Streamer Tip 3 - Making Connections 9 min ago English en 00:35 Portrait 60 fps …" at bounding box center [602, 374] width 1196 height 688
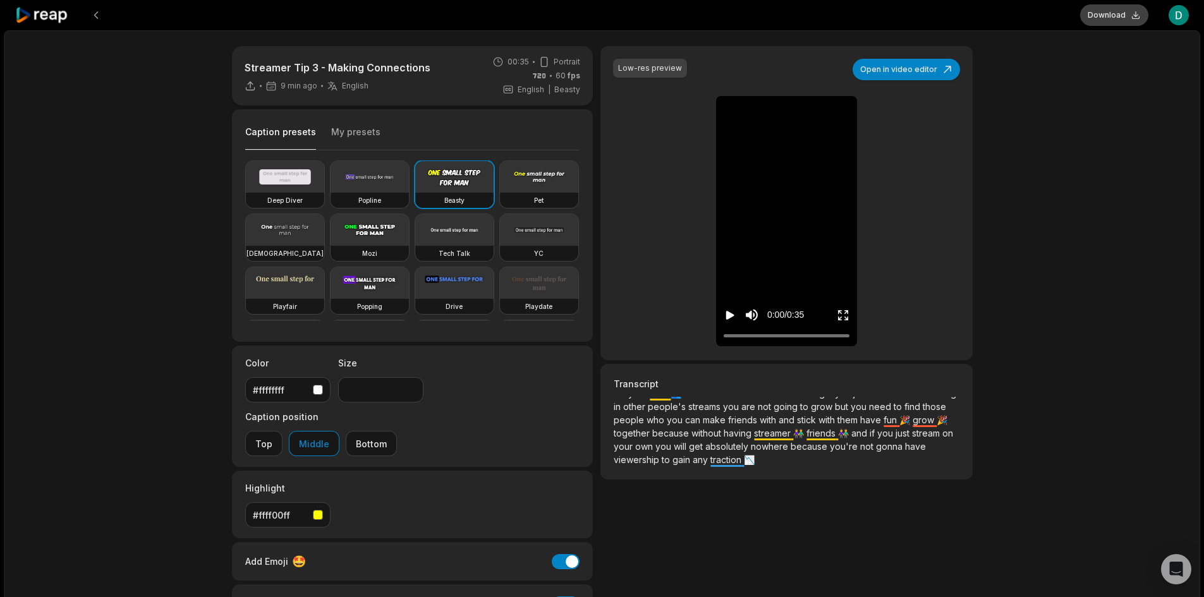
click at [1109, 16] on button "Download" at bounding box center [1114, 14] width 68 height 21
click at [45, 12] on icon at bounding box center [42, 15] width 54 height 17
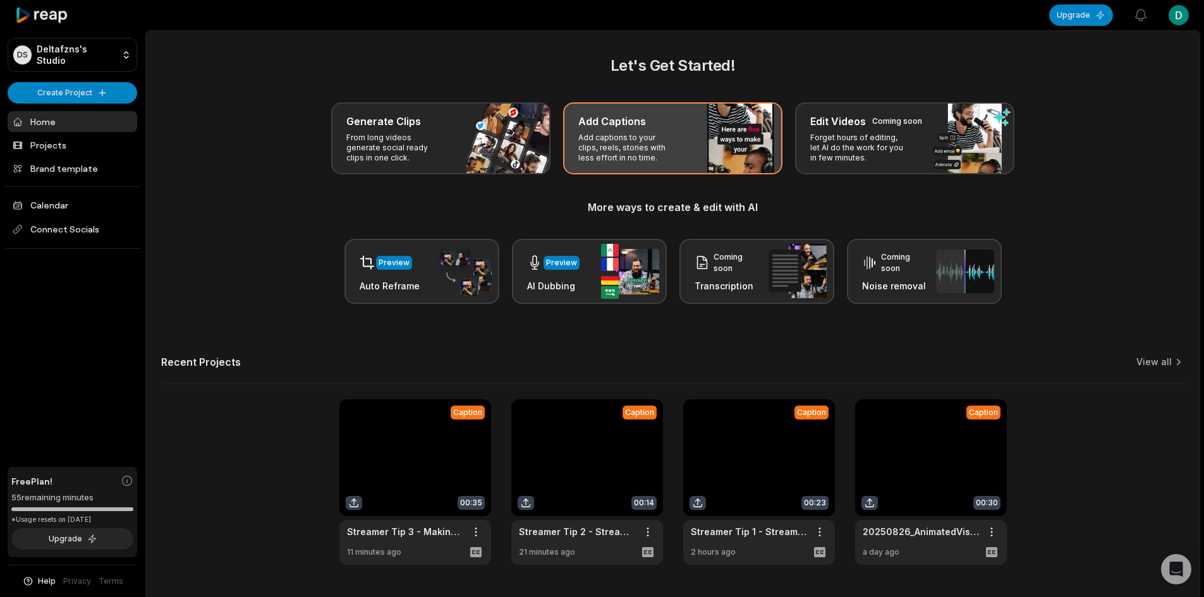
click at [680, 152] on div "Add Captions Add captions to your clips, reels, stories with less effort in no …" at bounding box center [672, 138] width 219 height 72
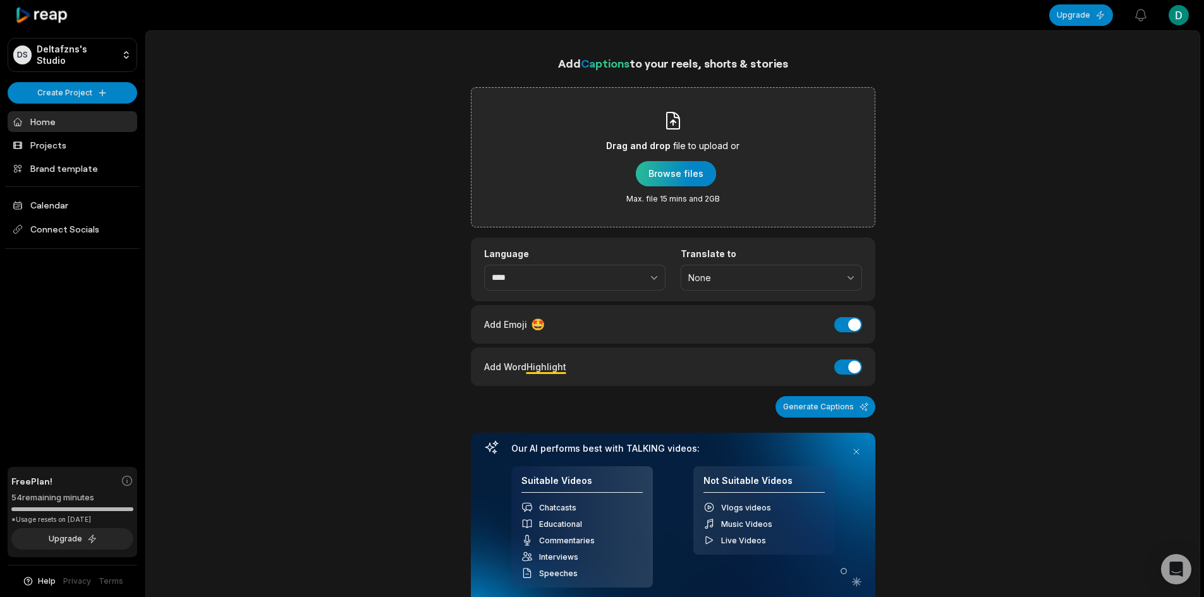
click at [663, 167] on div "button" at bounding box center [676, 173] width 80 height 25
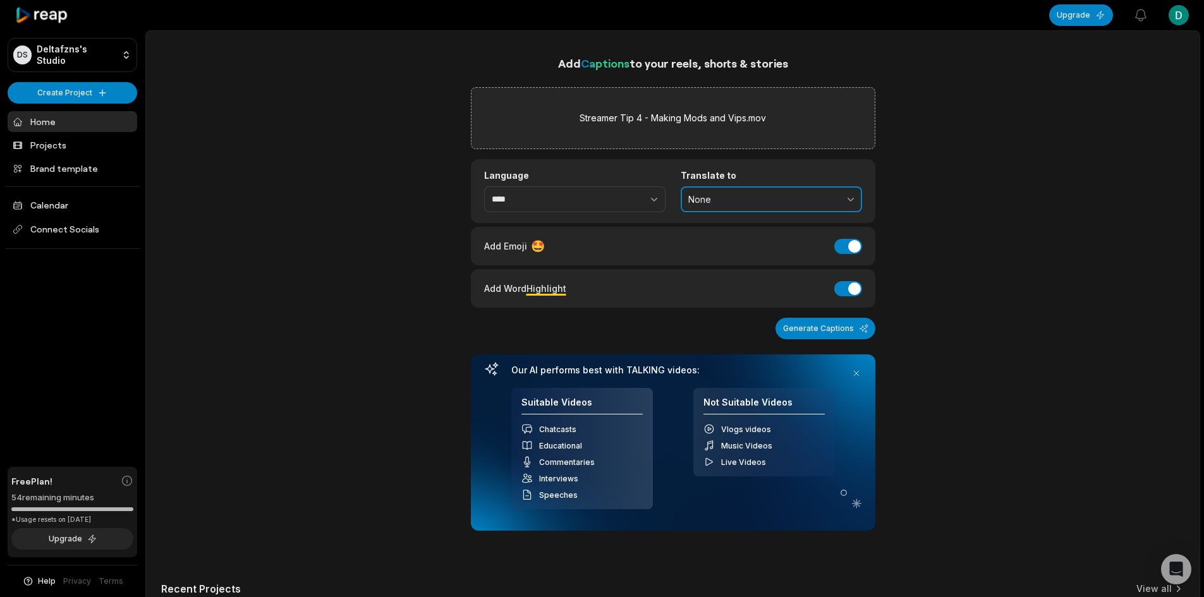
click at [746, 194] on span "None" at bounding box center [762, 199] width 149 height 11
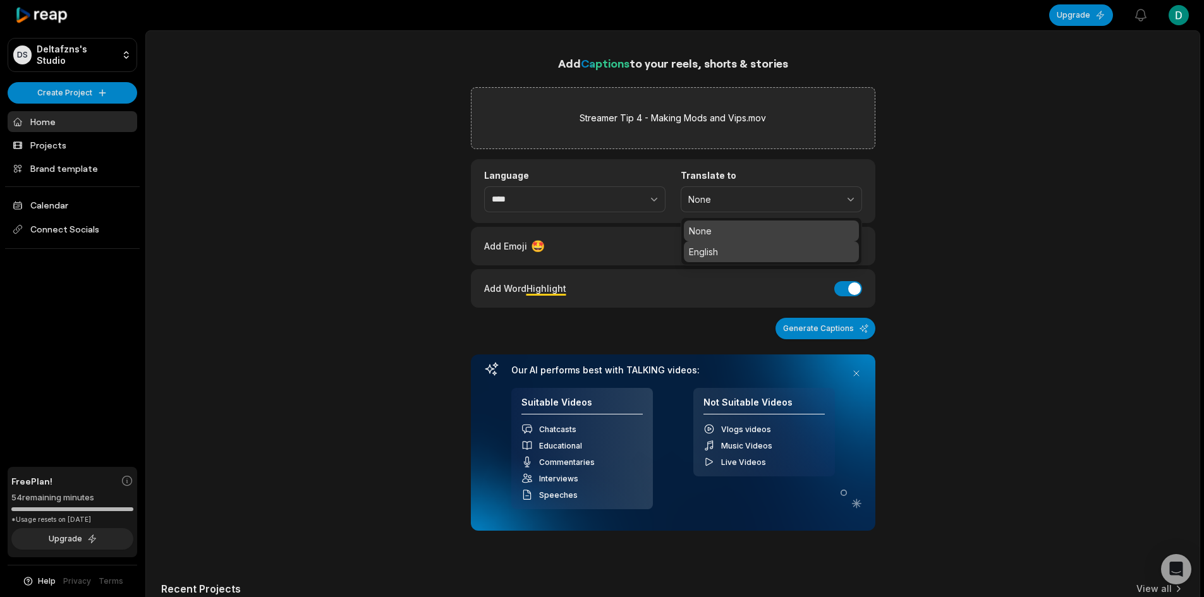
click at [732, 245] on p "English" at bounding box center [771, 251] width 165 height 13
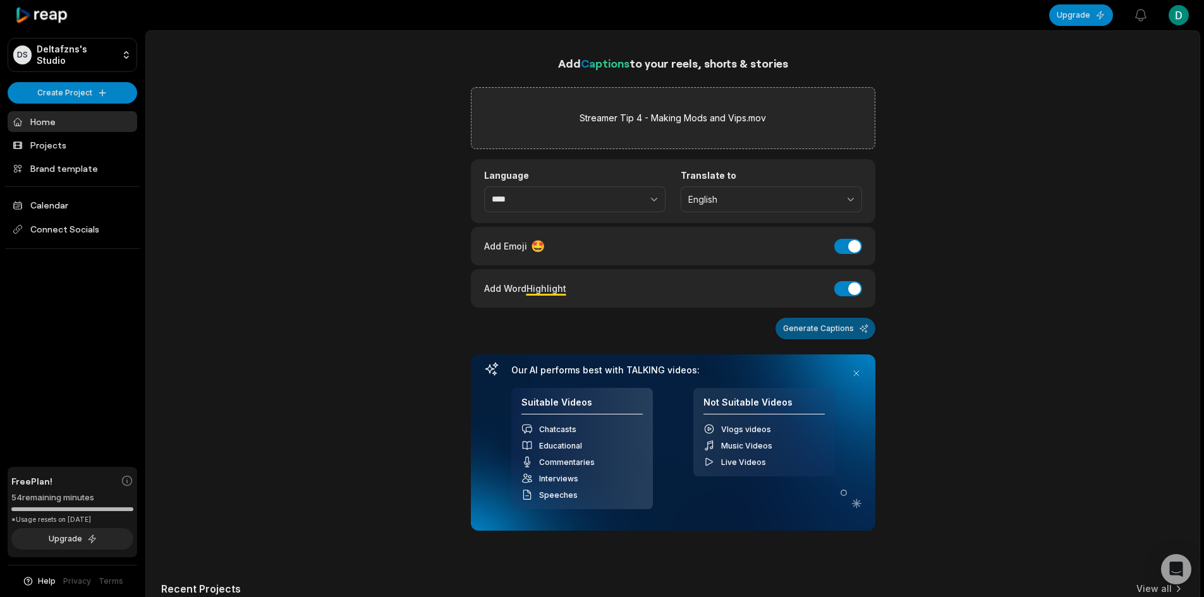
click at [810, 332] on button "Generate Captions" at bounding box center [825, 328] width 100 height 21
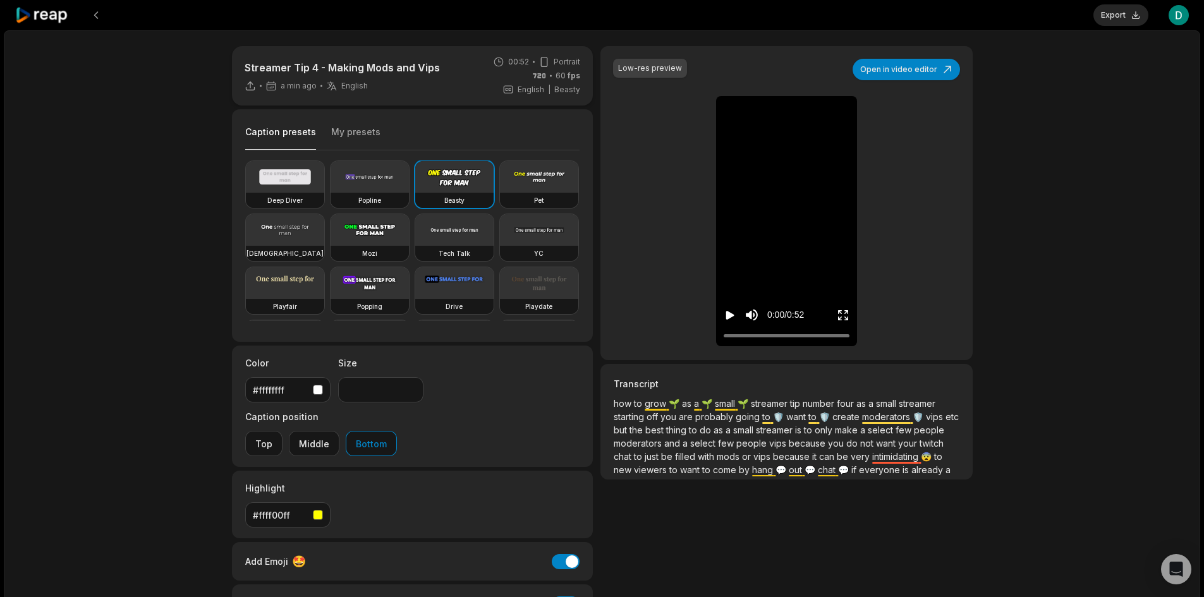
click at [732, 319] on icon "Play video" at bounding box center [730, 315] width 13 height 13
click at [339, 431] on button "Middle" at bounding box center [314, 443] width 51 height 25
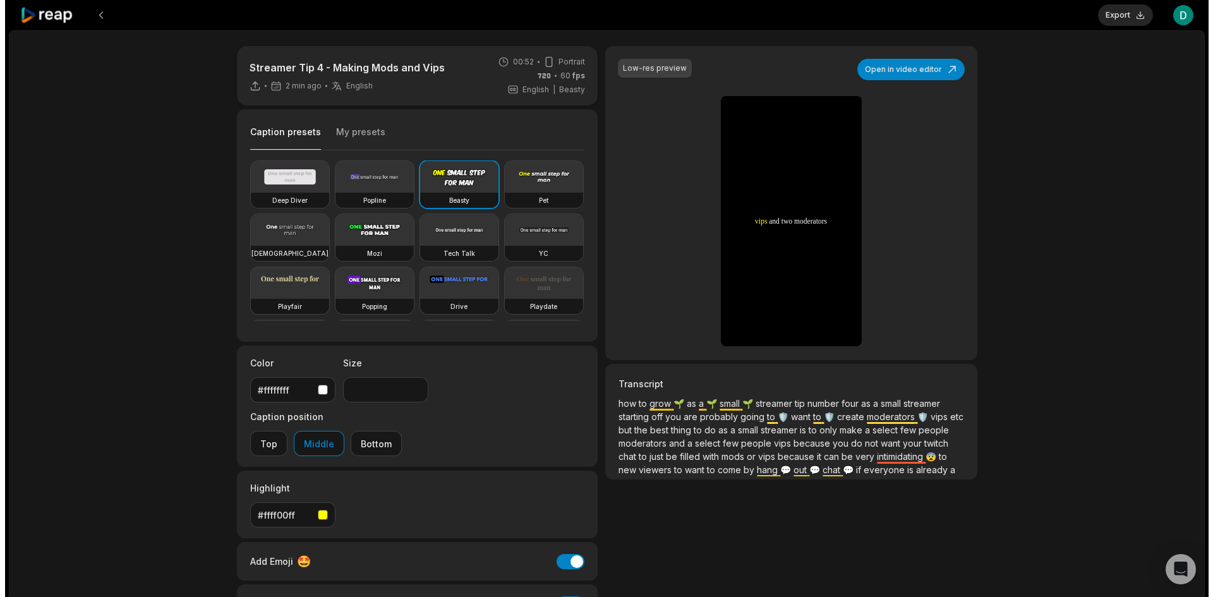
scroll to position [50, 0]
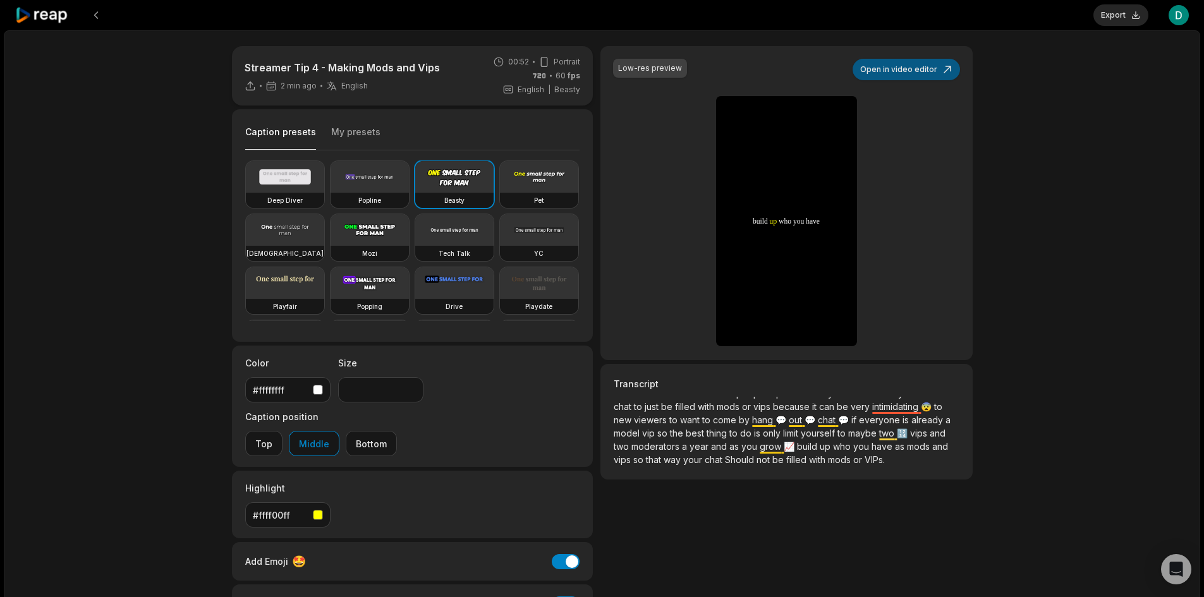
click at [897, 70] on button "Open in video editor" at bounding box center [906, 69] width 107 height 21
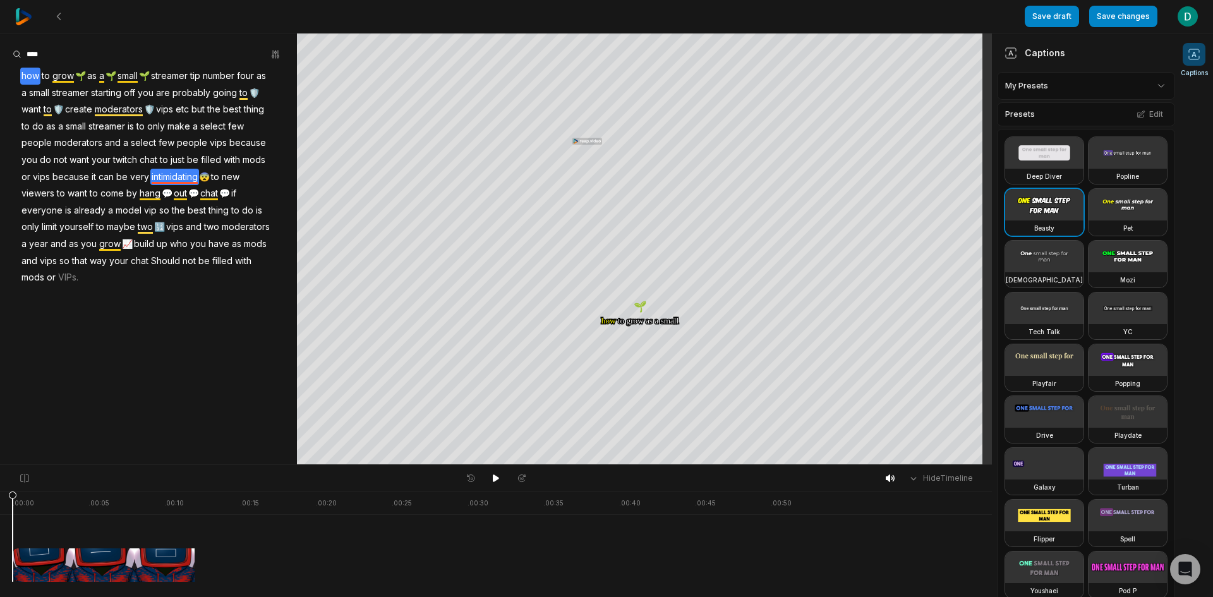
click at [173, 175] on span "intimidating" at bounding box center [174, 177] width 49 height 17
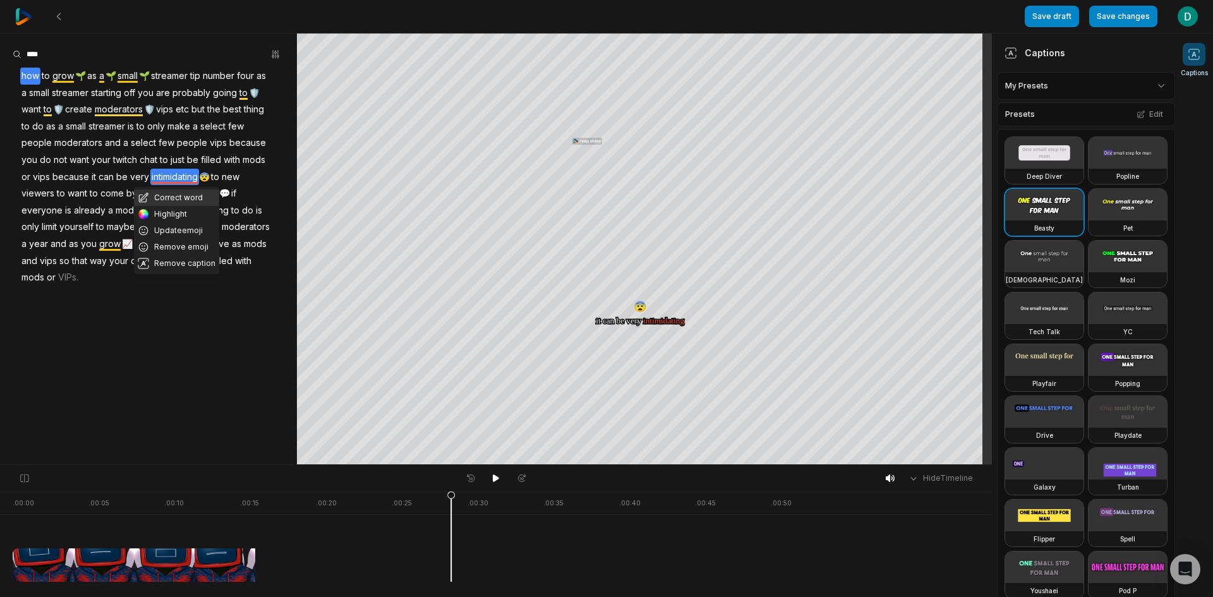
click at [174, 198] on button "Correct word" at bounding box center [176, 198] width 85 height 16
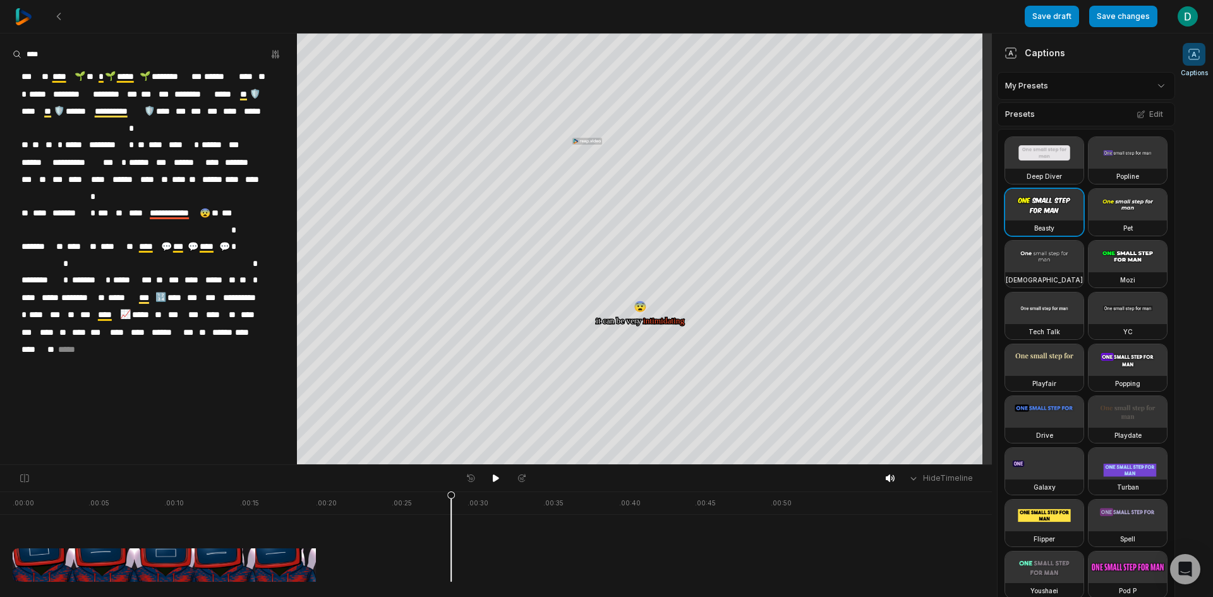
click at [181, 205] on span "**********" at bounding box center [174, 213] width 51 height 17
drag, startPoint x: 183, startPoint y: 177, endPoint x: 129, endPoint y: 313, distance: 146.1
click at [129, 313] on aside "**********" at bounding box center [148, 248] width 297 height 431
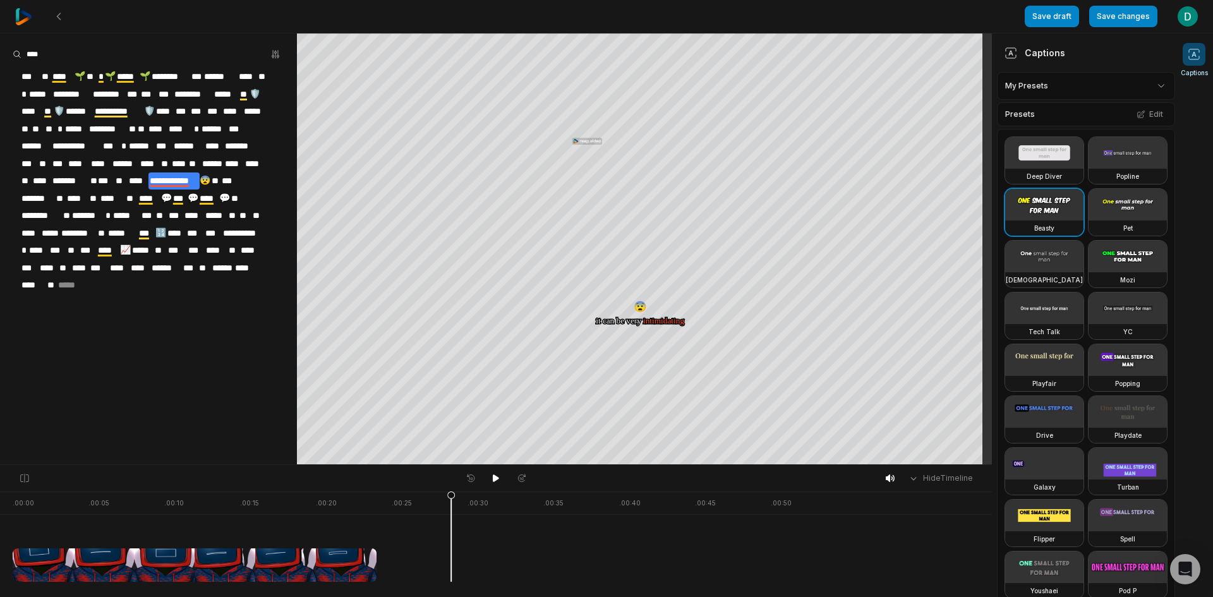
click at [260, 207] on span "**" at bounding box center [256, 215] width 9 height 17
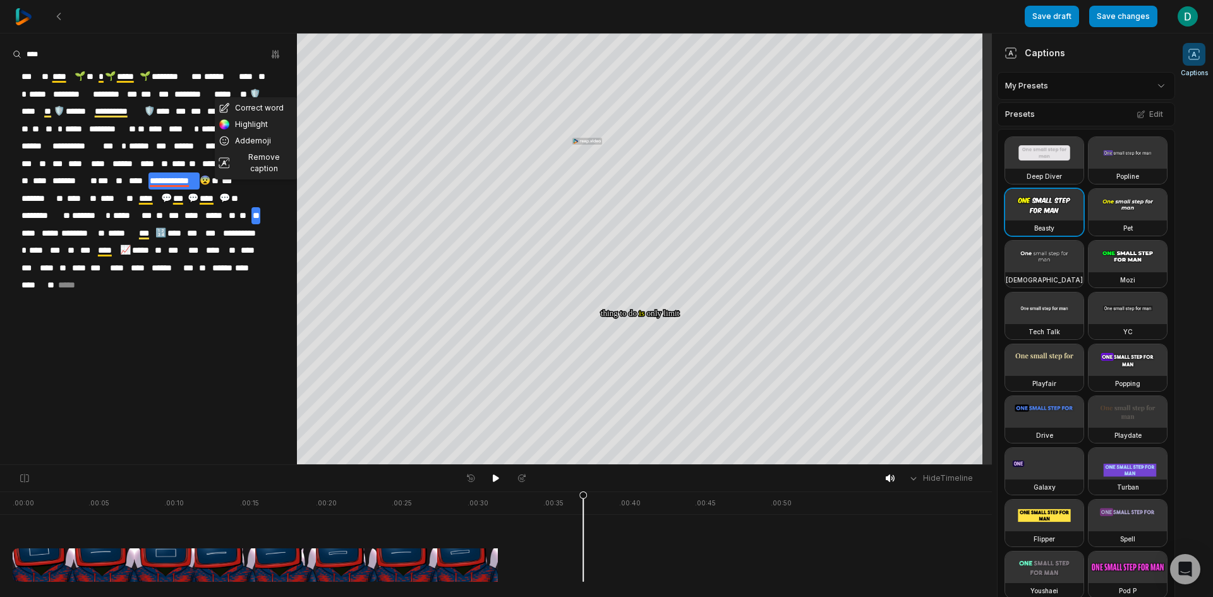
click at [164, 276] on div "**********" at bounding box center [148, 181] width 297 height 226
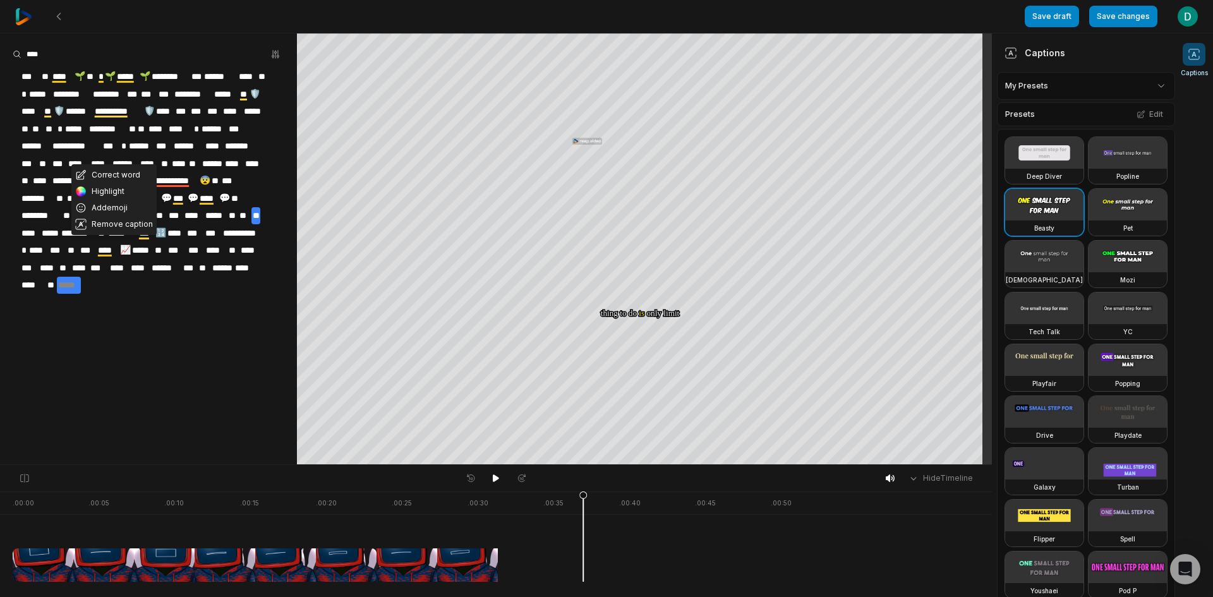
click at [168, 284] on div "**********" at bounding box center [148, 181] width 297 height 226
click at [159, 273] on div "**********" at bounding box center [148, 181] width 297 height 226
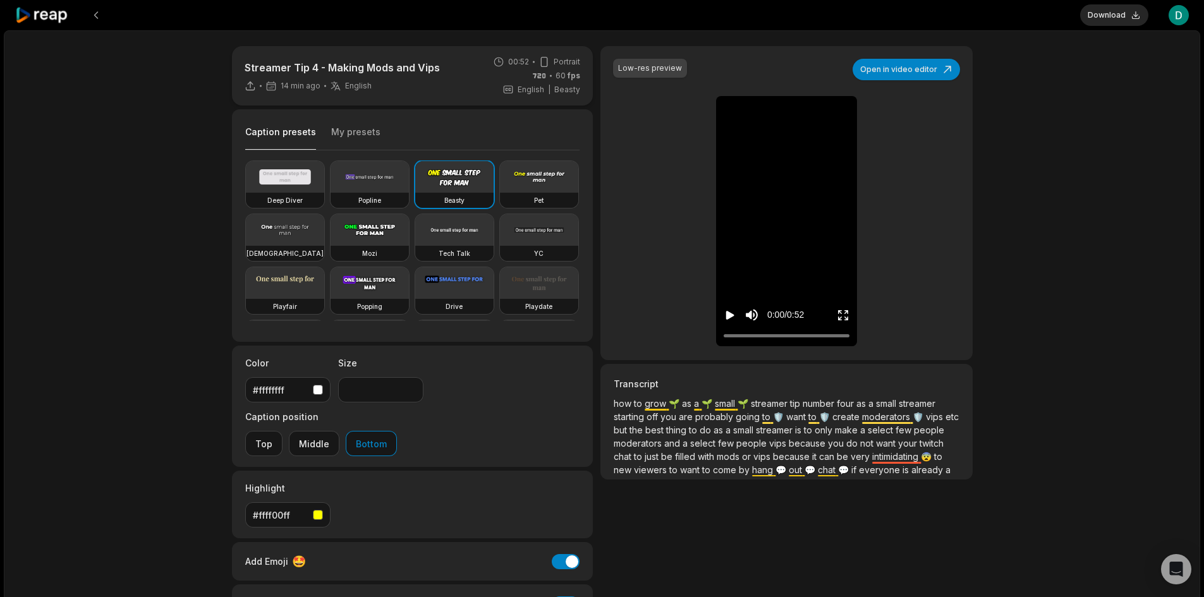
click at [732, 319] on icon "Play video" at bounding box center [730, 315] width 13 height 13
click at [339, 431] on button "Middle" at bounding box center [314, 443] width 51 height 25
click at [1051, 209] on div "Streamer Tip 4 - Making Mods and Vips 14 min ago English en 00:52 Portrait 60 f…" at bounding box center [602, 374] width 1196 height 688
click at [1126, 16] on button "Download" at bounding box center [1114, 14] width 68 height 21
click at [732, 320] on icon "Pause video" at bounding box center [730, 315] width 13 height 13
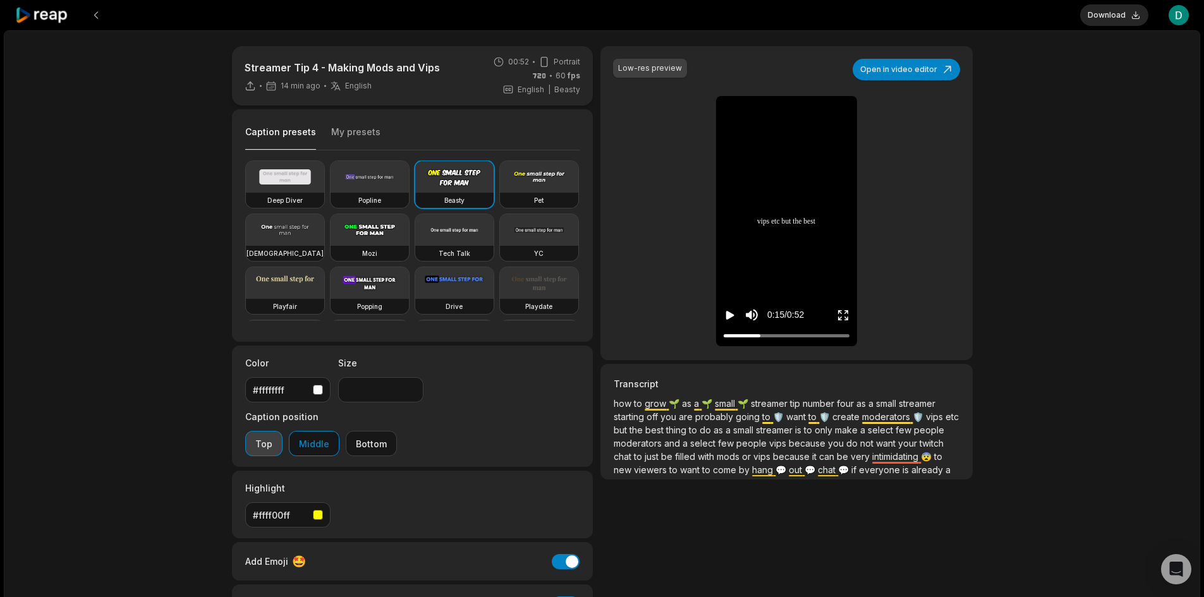
click at [282, 431] on button "Top" at bounding box center [263, 443] width 37 height 25
click at [339, 431] on button "Middle" at bounding box center [314, 443] width 51 height 25
click at [1069, 100] on div "Streamer Tip 4 - Making Mods and Vips 14 min ago English en 00:52 Portrait 60 f…" at bounding box center [602, 374] width 1196 height 688
click at [732, 319] on icon "Play video" at bounding box center [730, 315] width 13 height 13
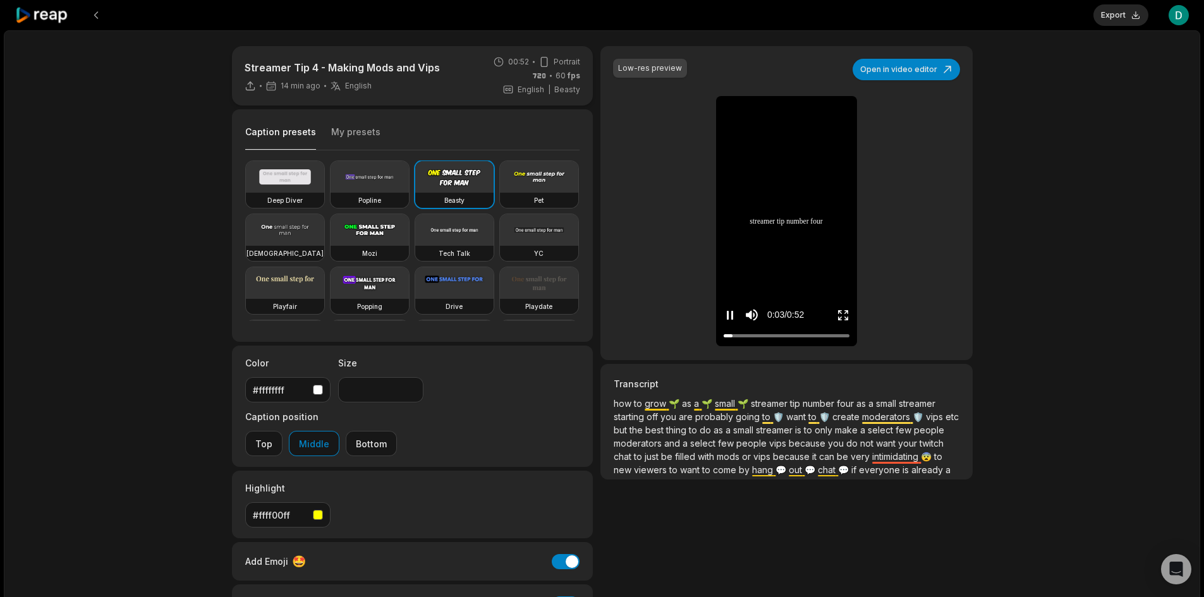
click at [728, 313] on icon "Pause video" at bounding box center [728, 315] width 2 height 9
click at [1133, 22] on button "Export" at bounding box center [1120, 14] width 55 height 21
click at [1118, 18] on button "Download" at bounding box center [1114, 14] width 68 height 21
click at [63, 21] on icon at bounding box center [42, 15] width 54 height 17
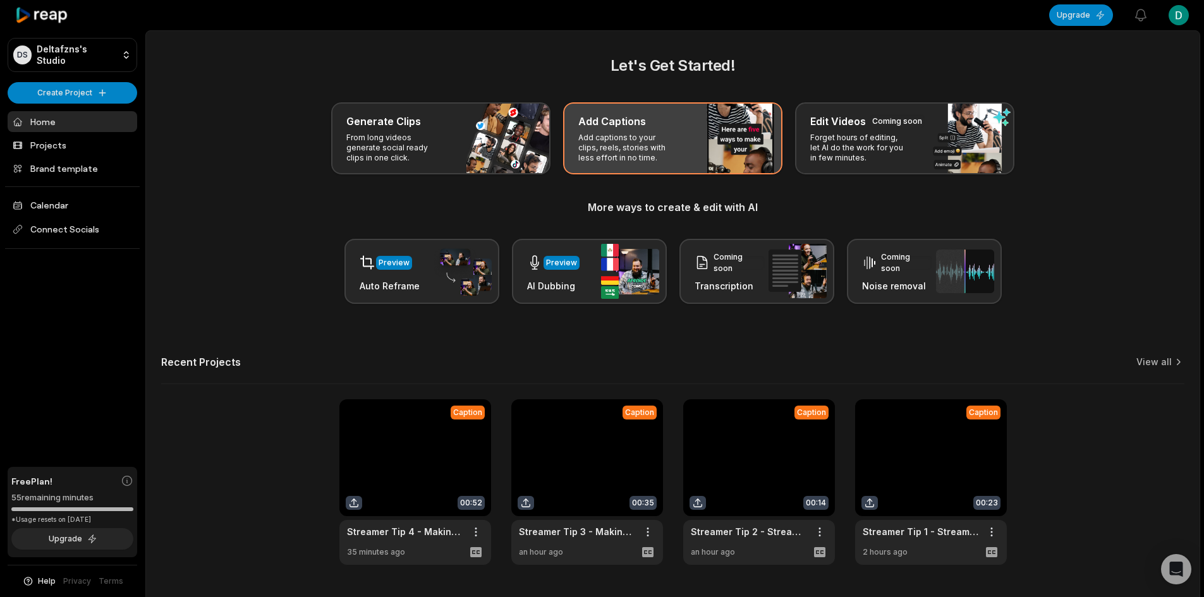
click at [676, 152] on p "Add captions to your clips, reels, stories with less effort in no time." at bounding box center [627, 148] width 98 height 30
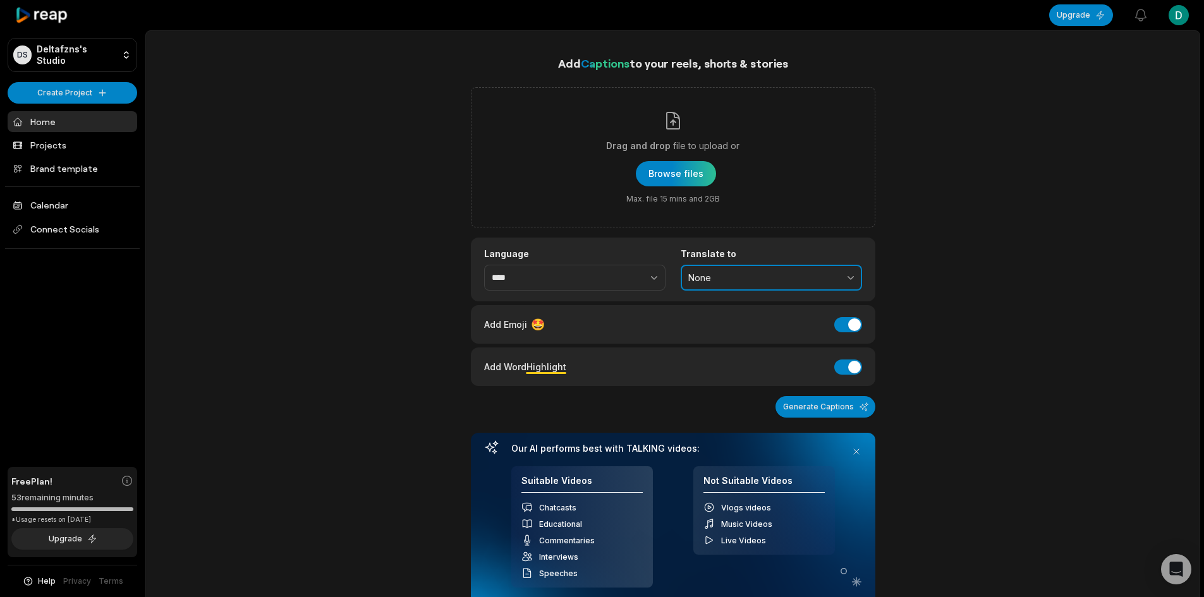
click at [736, 283] on button "None" at bounding box center [771, 278] width 181 height 27
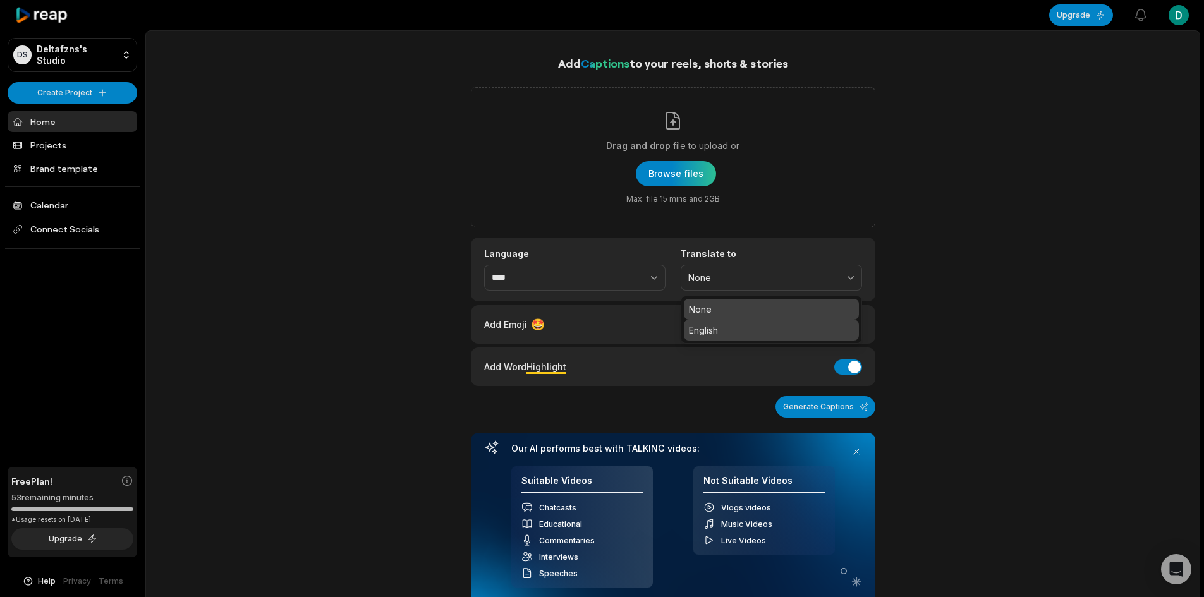
click at [750, 335] on p "English" at bounding box center [771, 330] width 165 height 13
